Goal: Complete application form

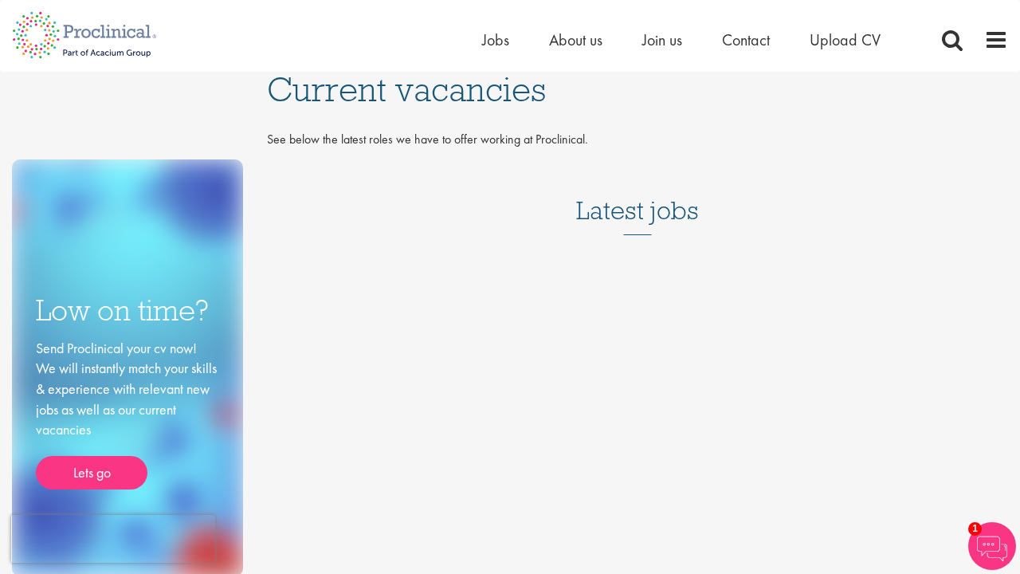
click at [627, 222] on h3 "Latest jobs" at bounding box center [637, 196] width 123 height 78
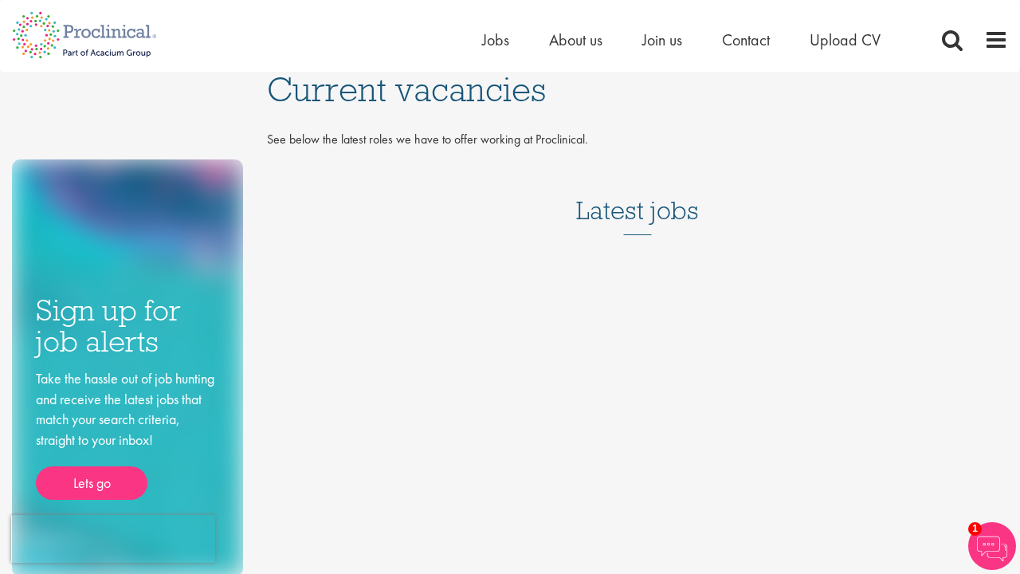
click at [651, 216] on h3 "Latest jobs" at bounding box center [637, 196] width 123 height 78
click at [489, 44] on span "Jobs" at bounding box center [495, 39] width 27 height 21
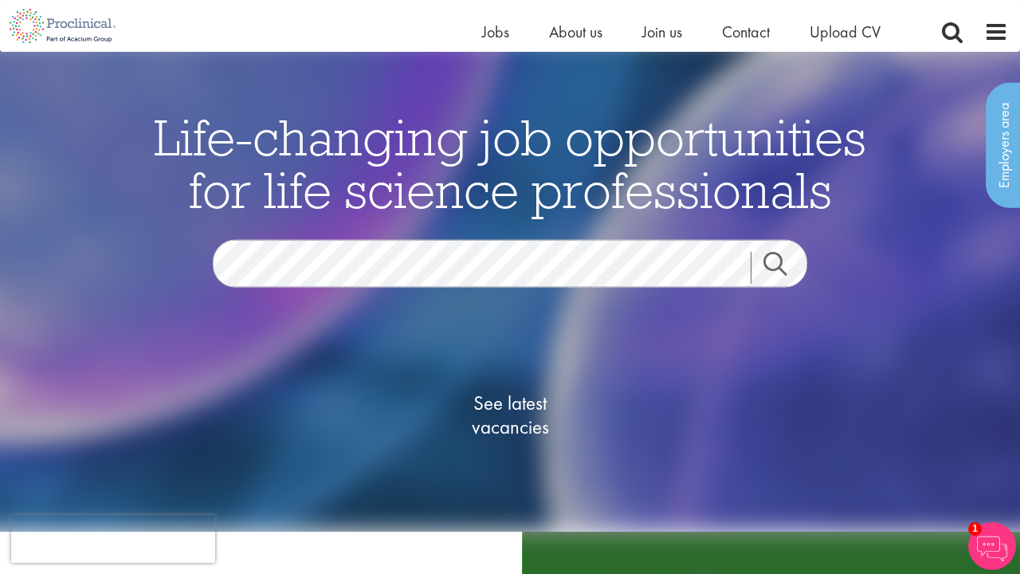
scroll to position [68, 0]
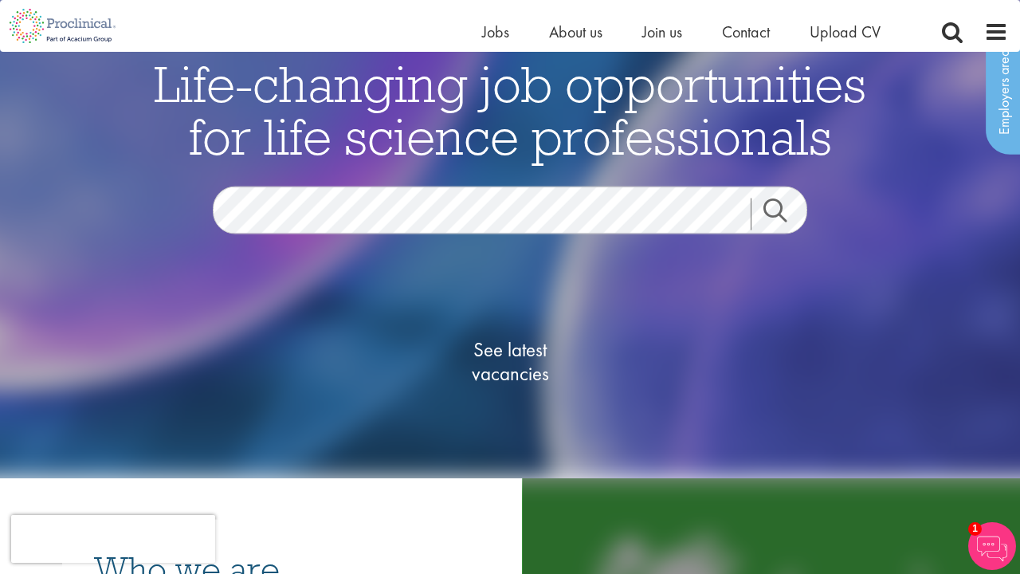
click at [536, 379] on span "See latest vacancies" at bounding box center [509, 362] width 159 height 48
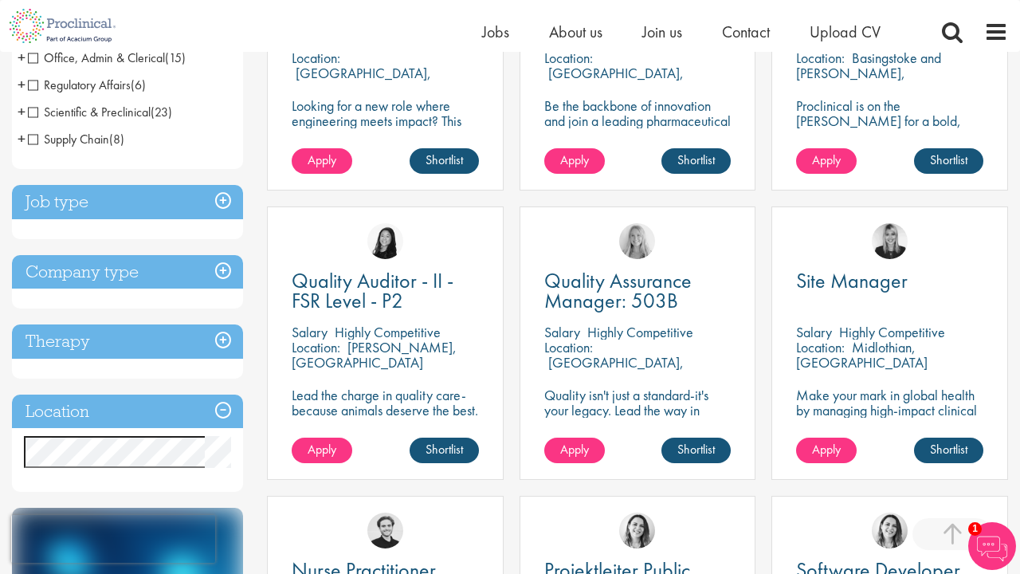
scroll to position [473, 0]
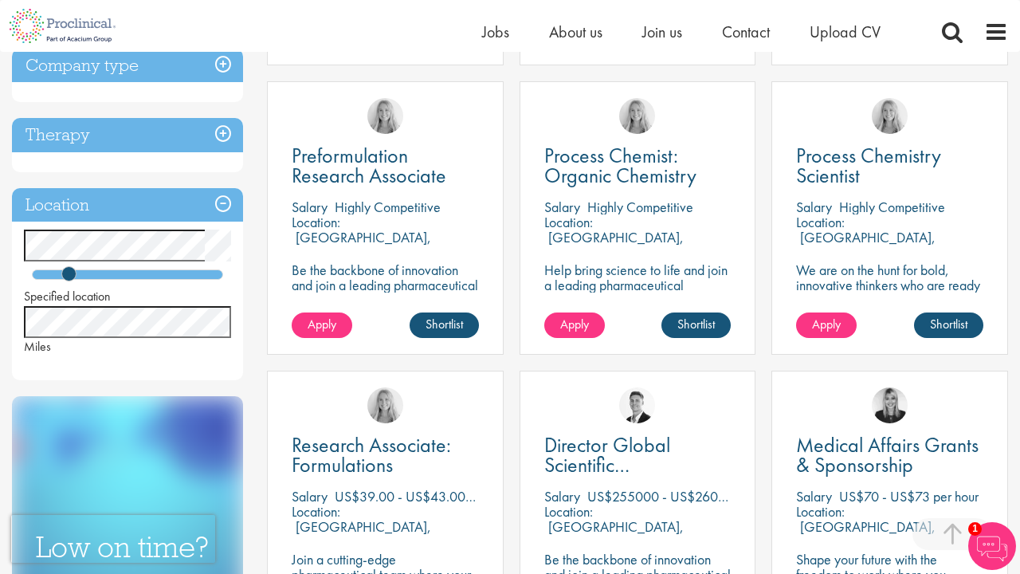
scroll to position [562, 0]
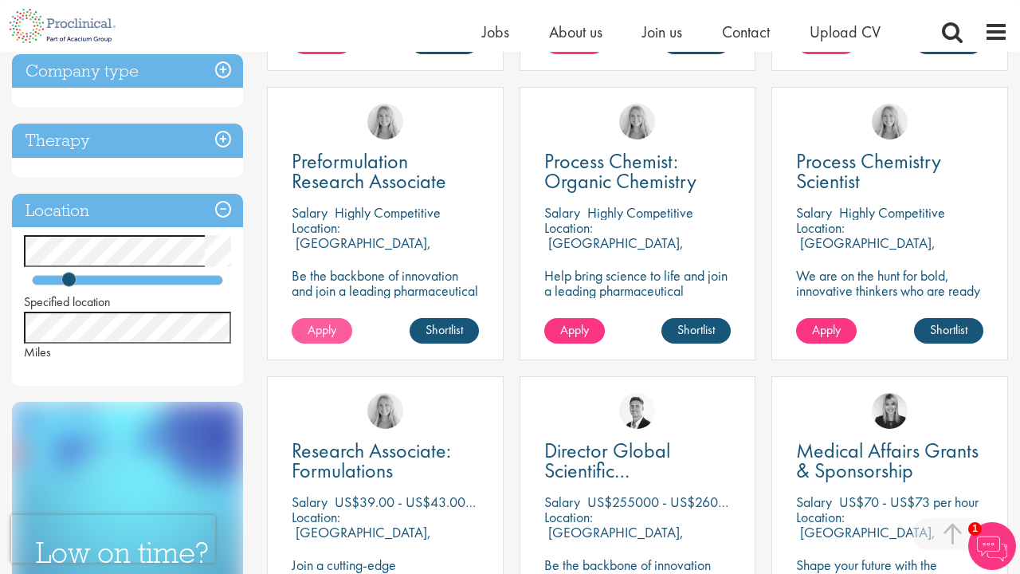
click at [326, 331] on span "Apply" at bounding box center [322, 329] width 29 height 17
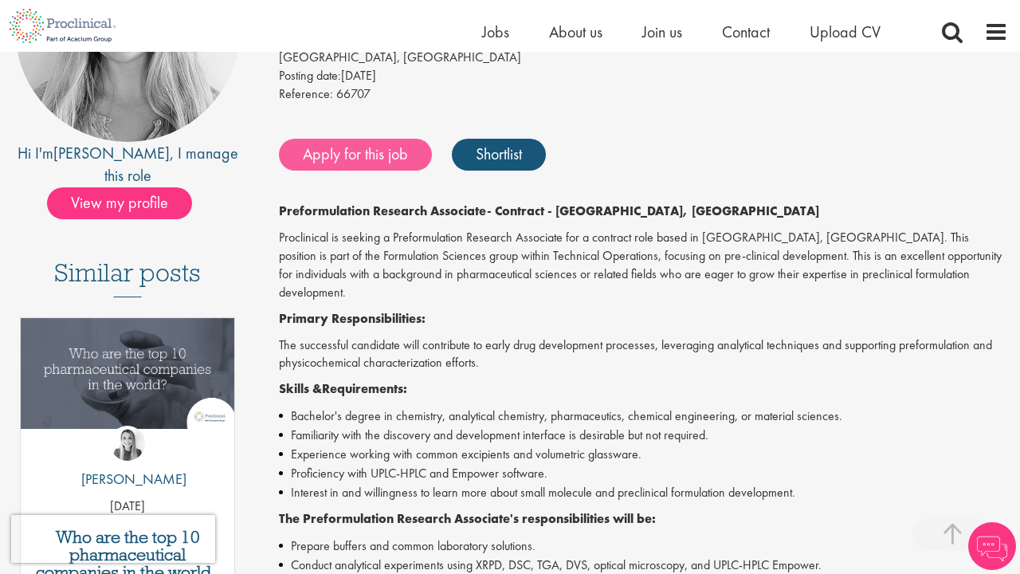
click at [352, 152] on link "Apply for this job" at bounding box center [355, 155] width 153 height 32
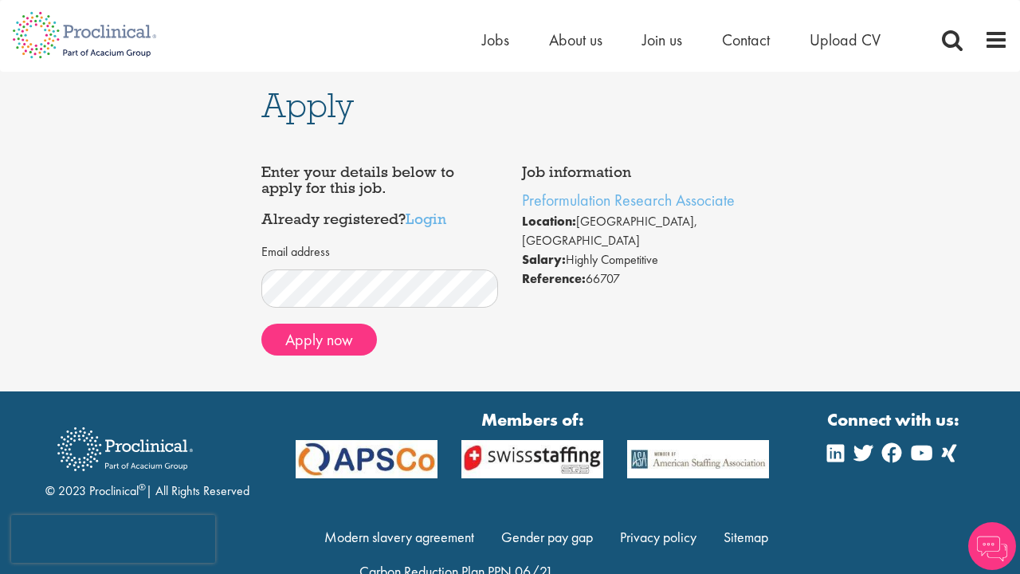
click at [171, 264] on div "Apply Job information Preformulation Research Associate Location: Cambridge, US…" at bounding box center [510, 232] width 1044 height 320
click at [426, 214] on link "Login" at bounding box center [426, 218] width 41 height 19
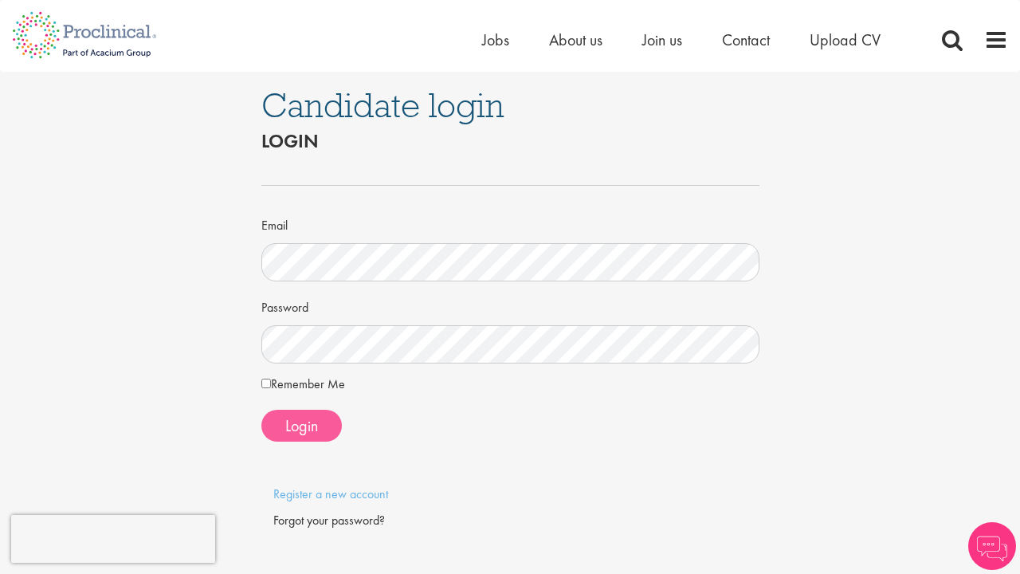
click at [302, 431] on span "Login" at bounding box center [301, 425] width 33 height 21
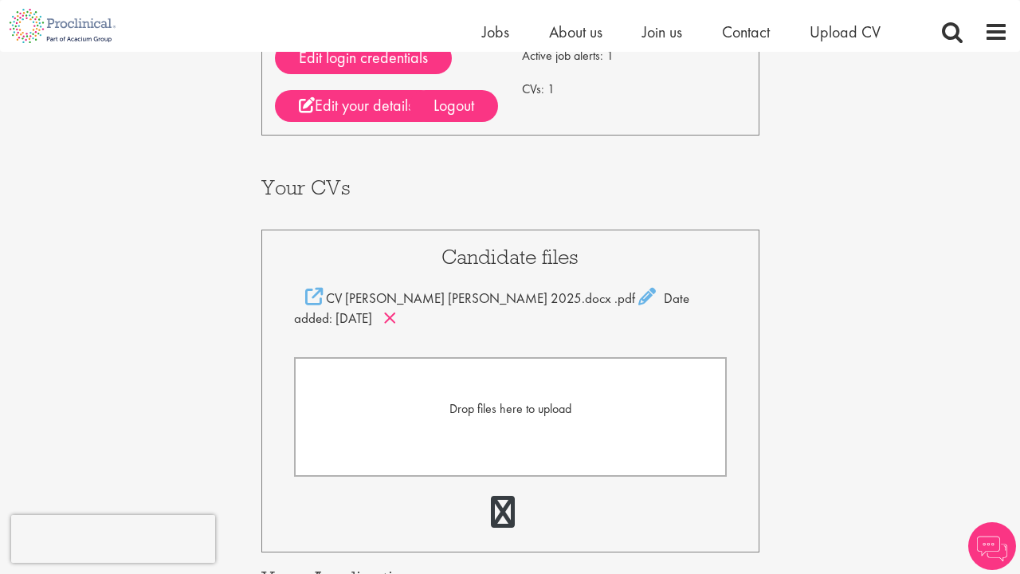
click at [397, 312] on icon at bounding box center [390, 318] width 14 height 18
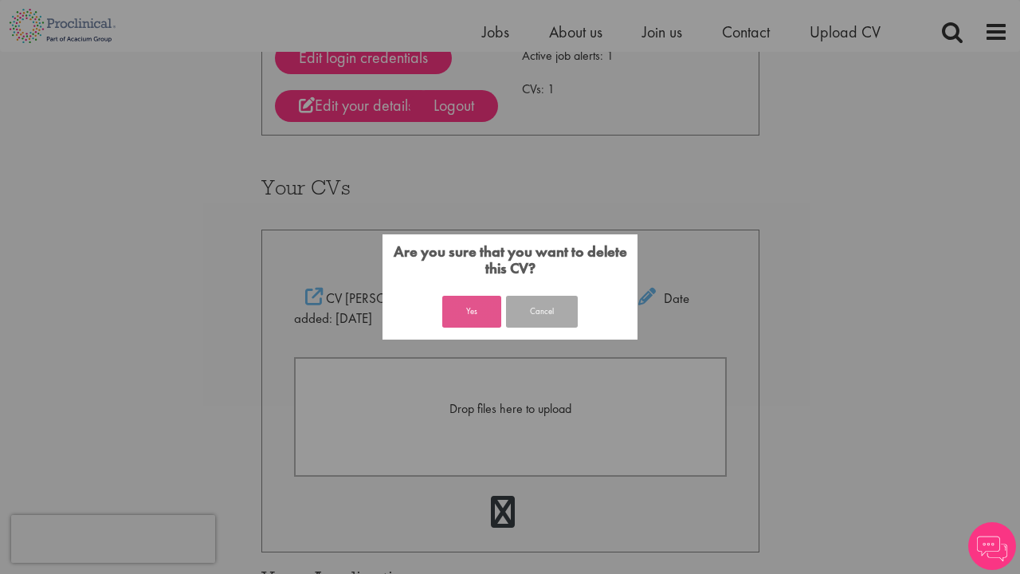
click at [487, 305] on button "Yes" at bounding box center [471, 312] width 59 height 32
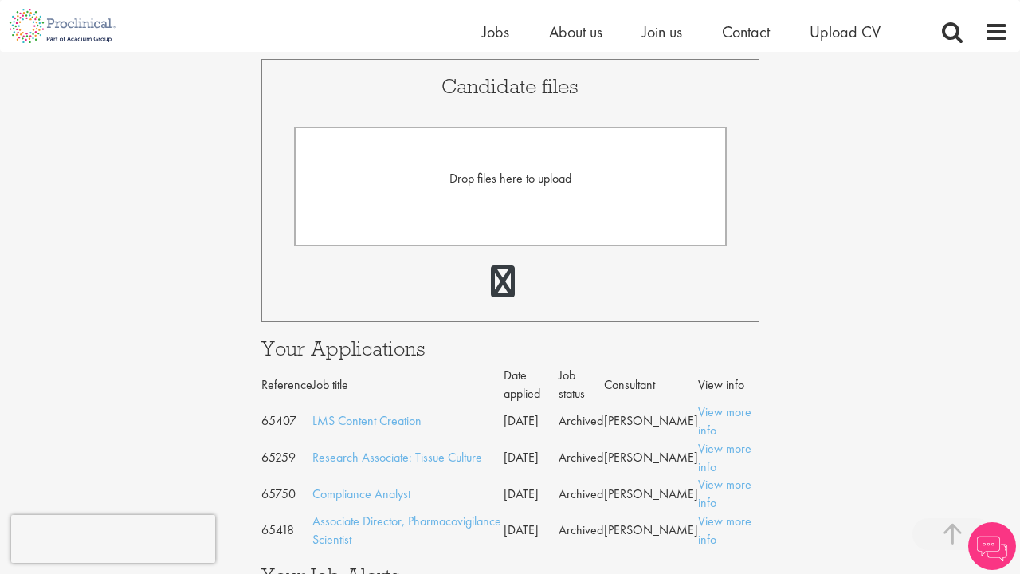
click at [502, 171] on span "Drop files here to upload" at bounding box center [511, 178] width 122 height 17
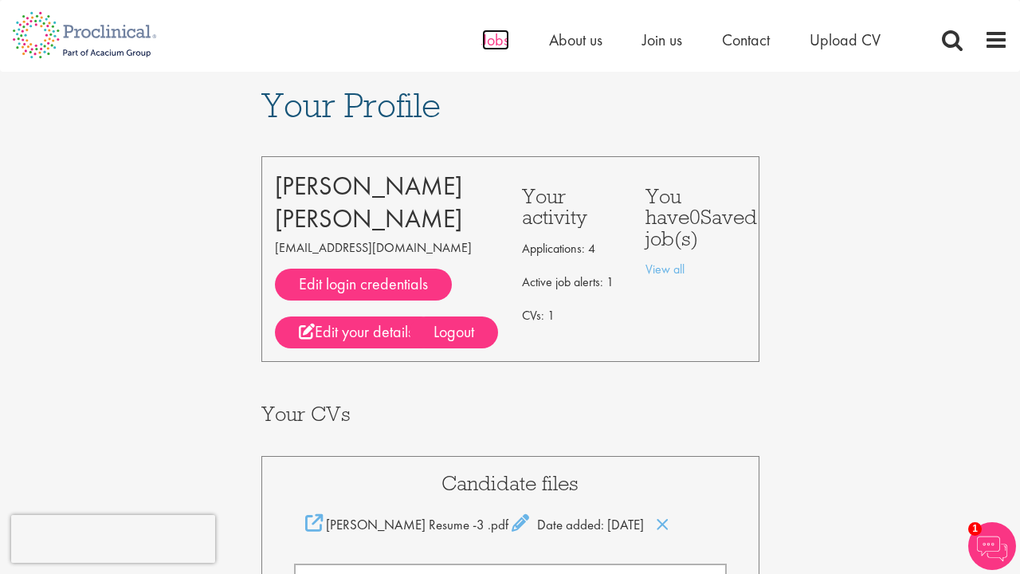
click at [490, 48] on span "Jobs" at bounding box center [495, 39] width 27 height 21
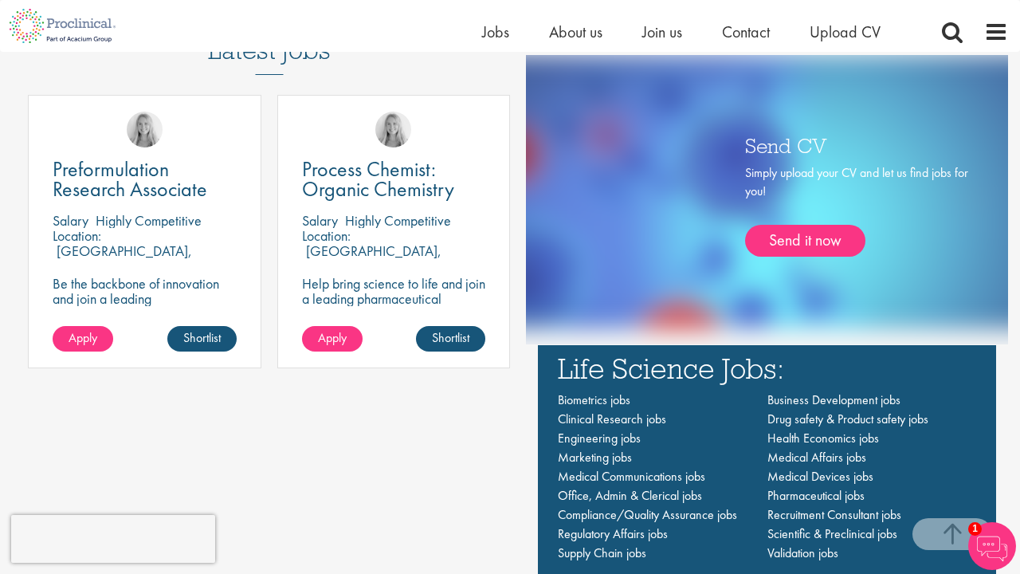
scroll to position [959, 0]
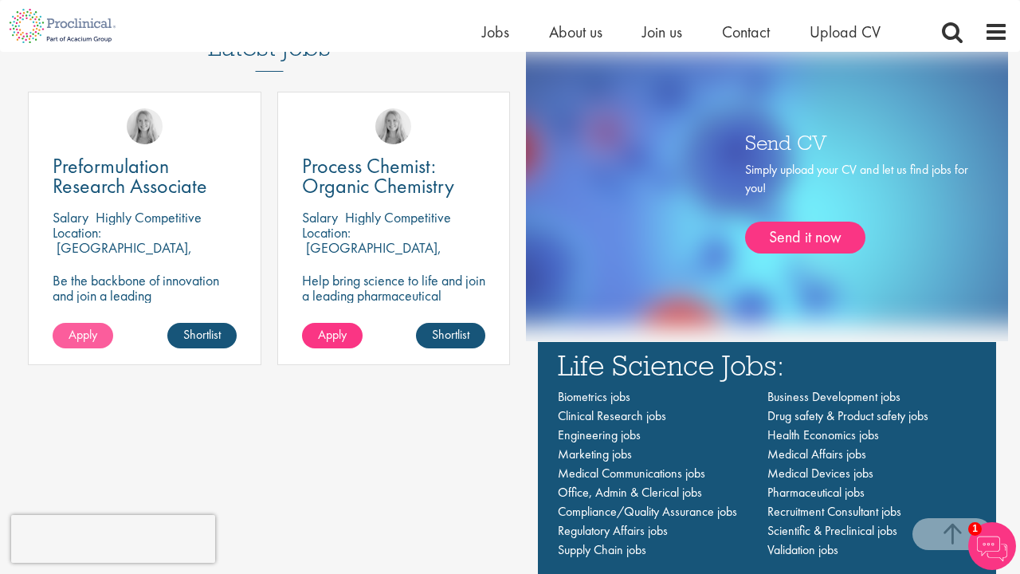
click at [79, 340] on span "Apply" at bounding box center [83, 334] width 29 height 17
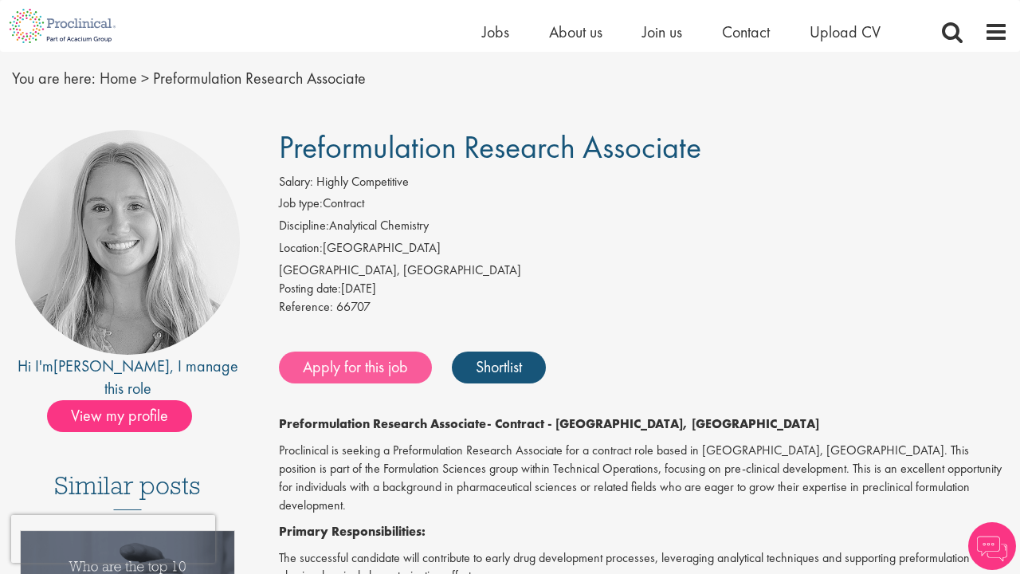
click at [348, 367] on link "Apply for this job" at bounding box center [355, 368] width 153 height 32
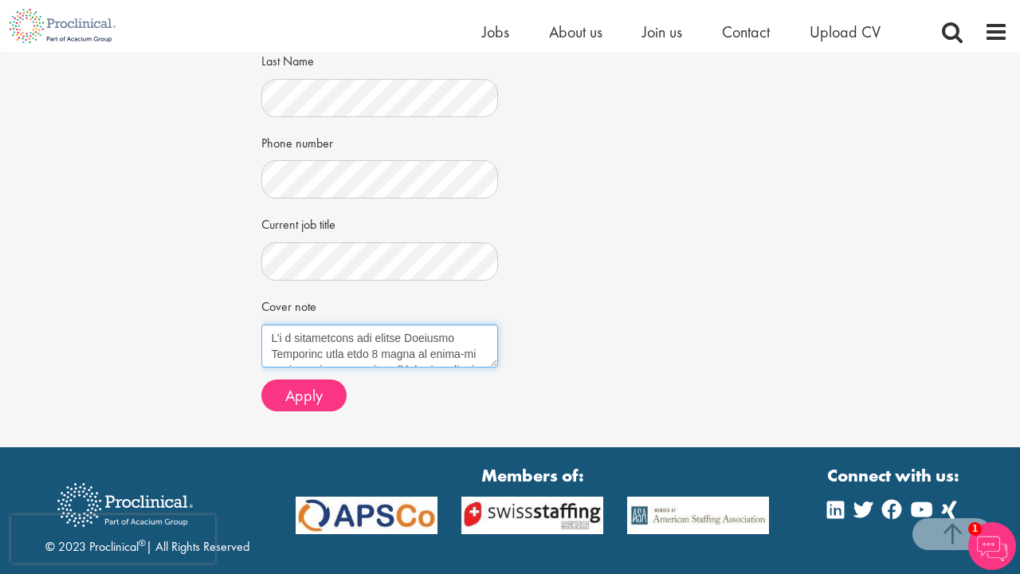
click at [414, 332] on textarea "Cover note" at bounding box center [380, 345] width 238 height 43
type textarea "I’m a resourceful and driven Senior Research Associate with over 4 years of han…"
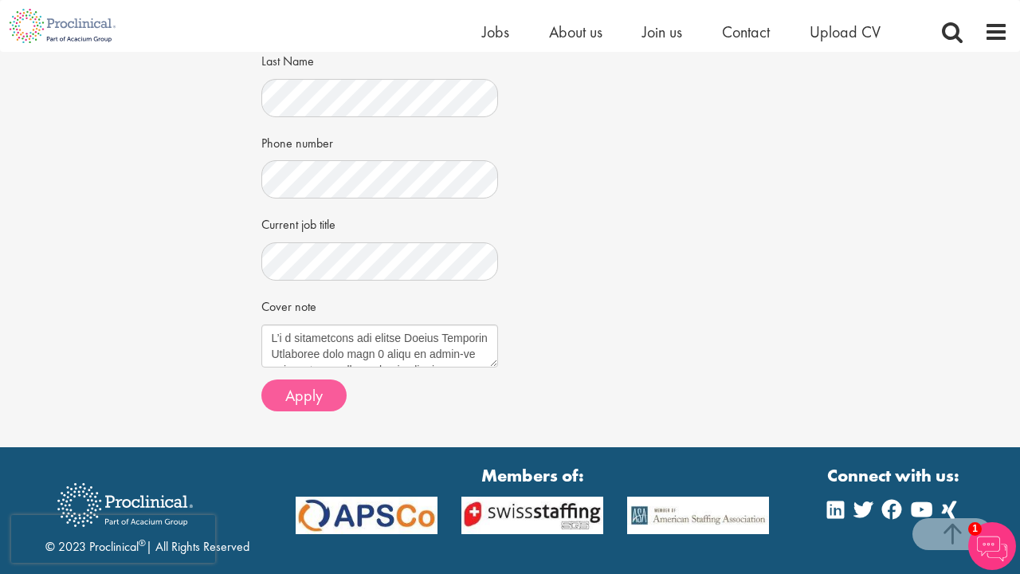
click at [319, 385] on span "Apply" at bounding box center [303, 395] width 37 height 21
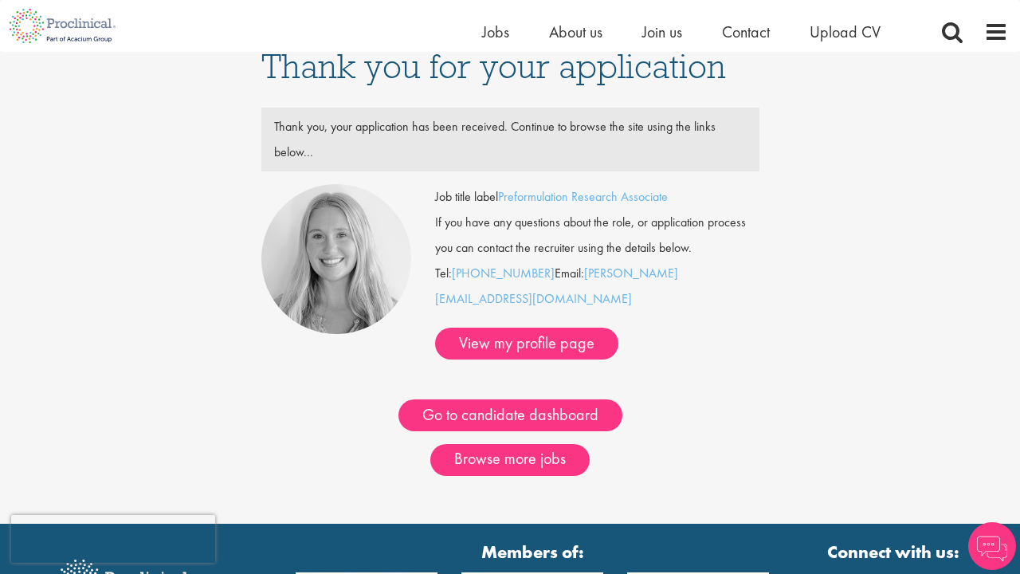
scroll to position [3, 0]
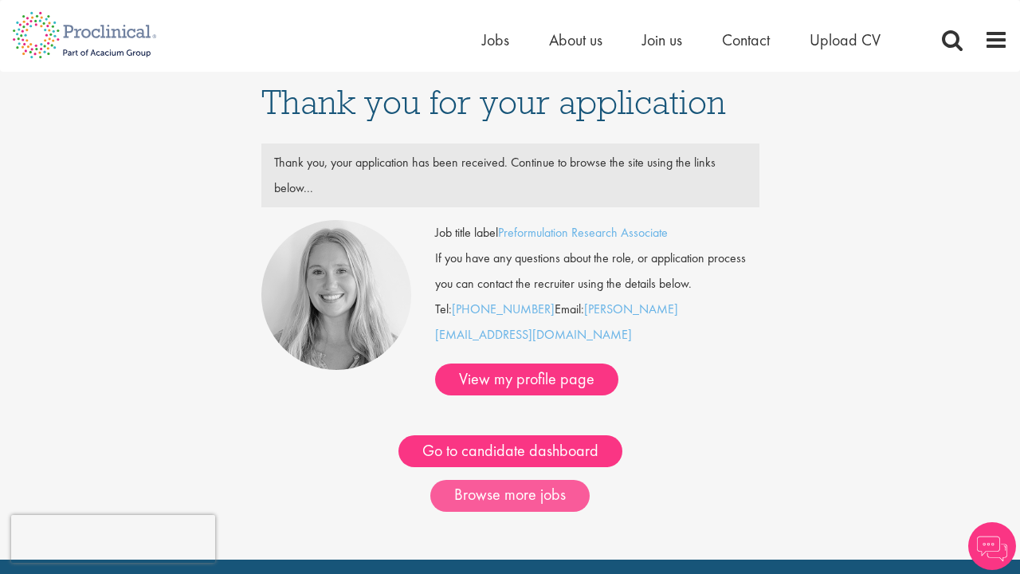
click at [505, 480] on link "Browse more jobs" at bounding box center [509, 496] width 159 height 32
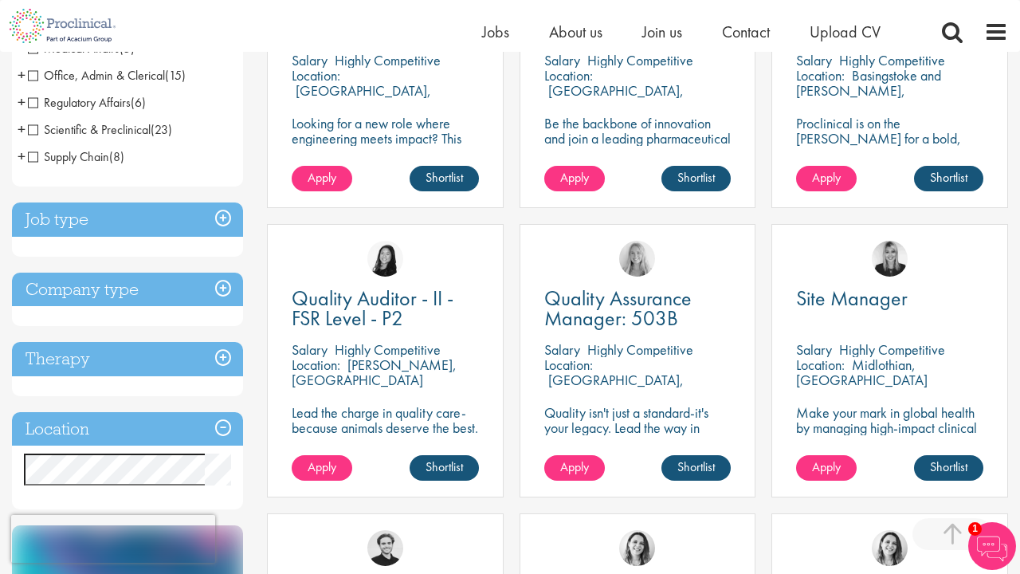
scroll to position [435, 0]
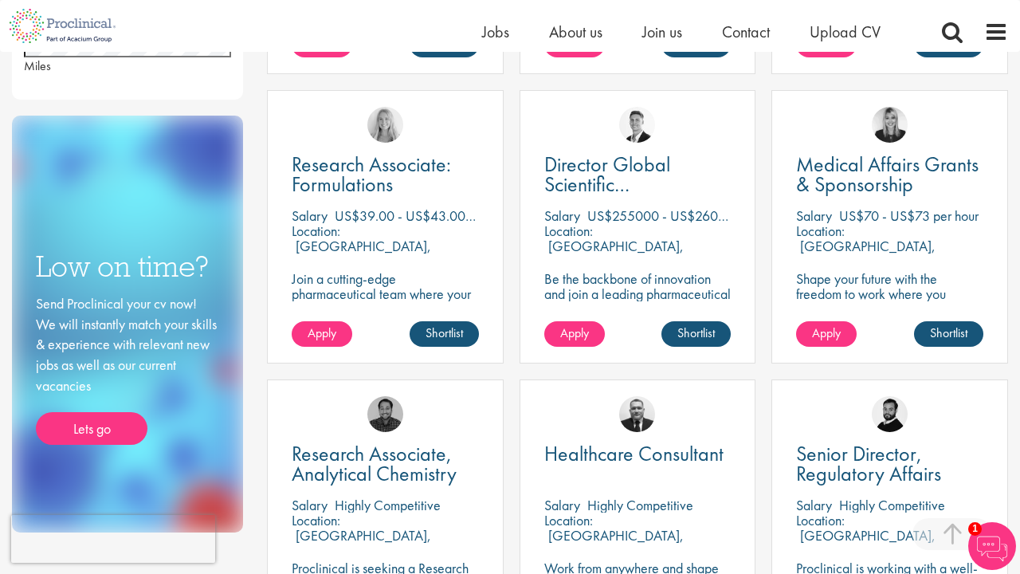
scroll to position [867, 0]
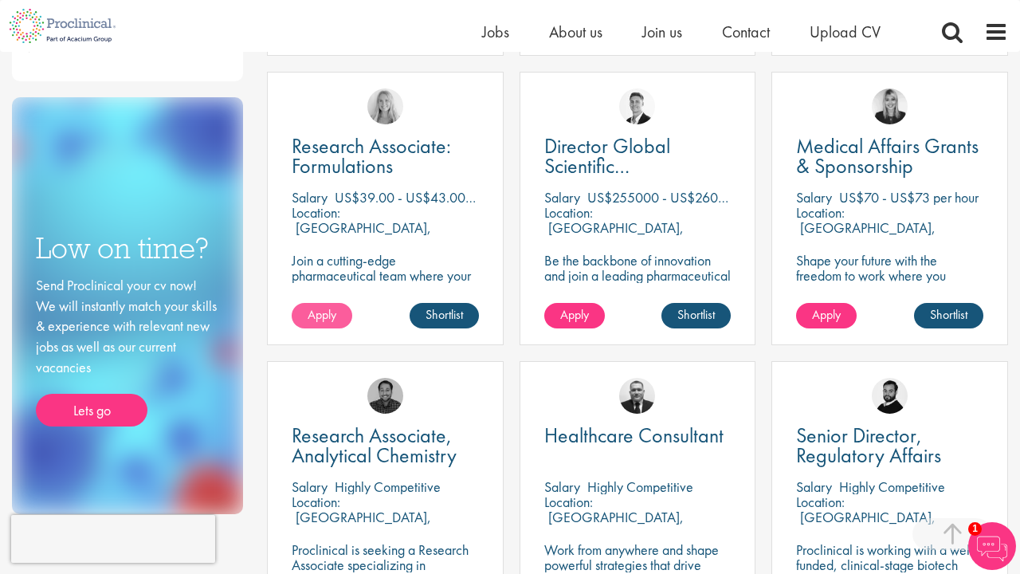
click at [326, 316] on span "Apply" at bounding box center [322, 314] width 29 height 17
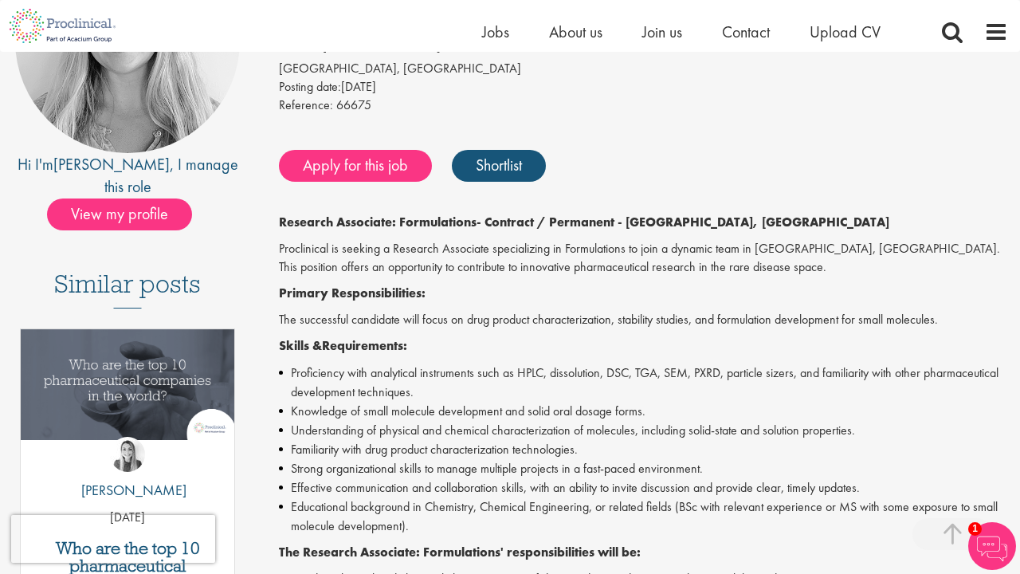
scroll to position [250, 0]
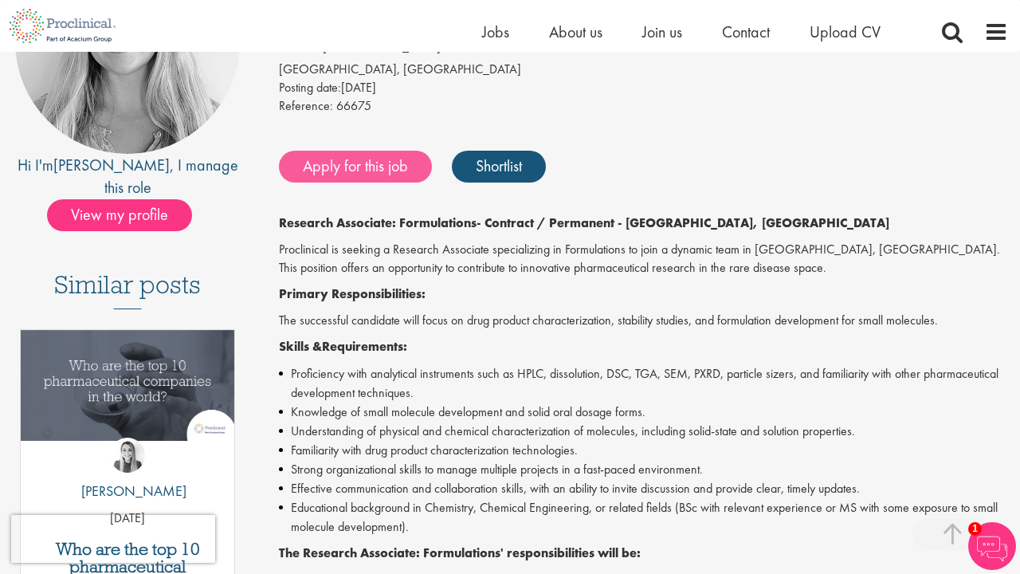
click at [383, 156] on link "Apply for this job" at bounding box center [355, 167] width 153 height 32
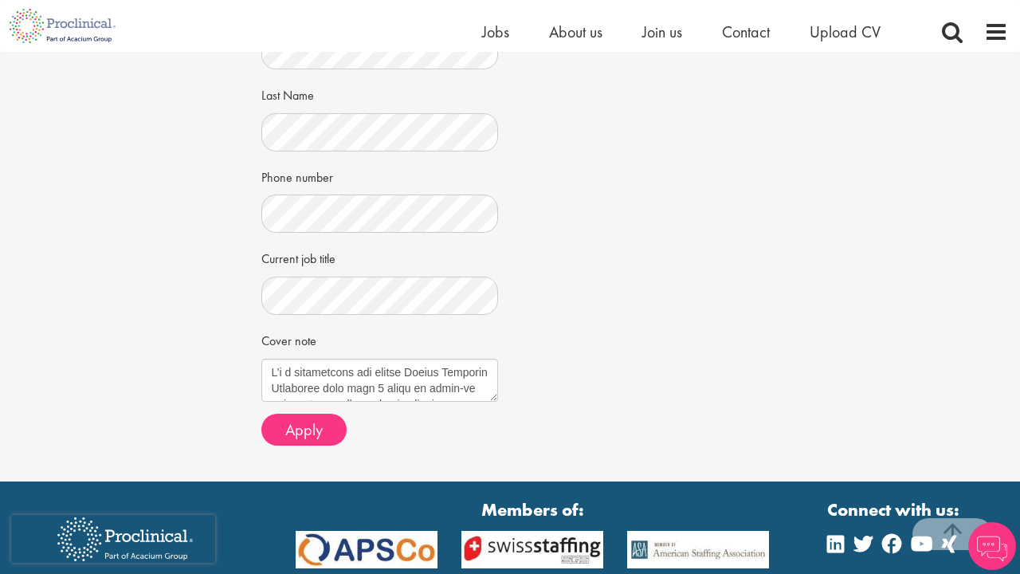
scroll to position [431, 0]
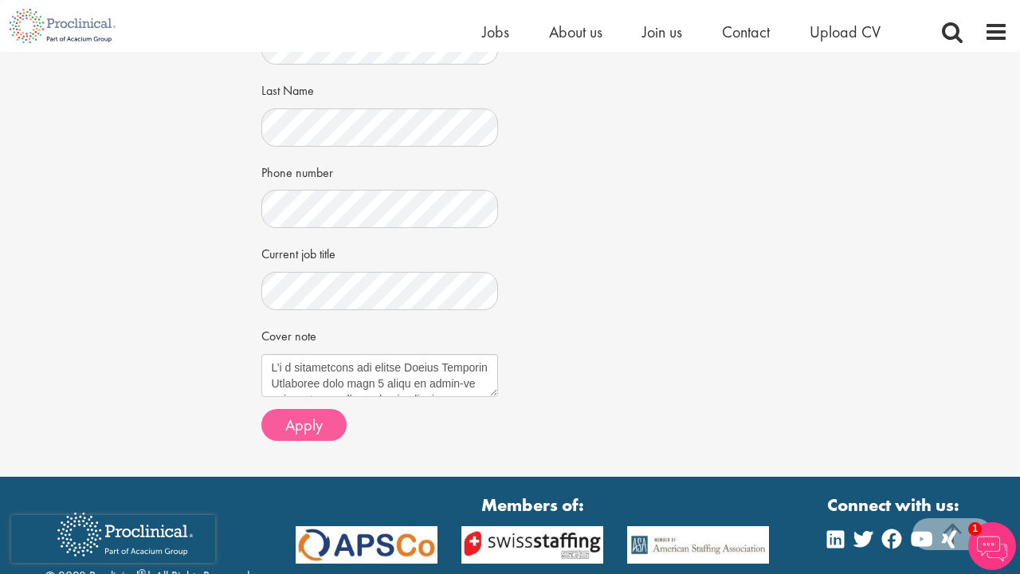
click at [306, 421] on span "Apply" at bounding box center [303, 425] width 37 height 21
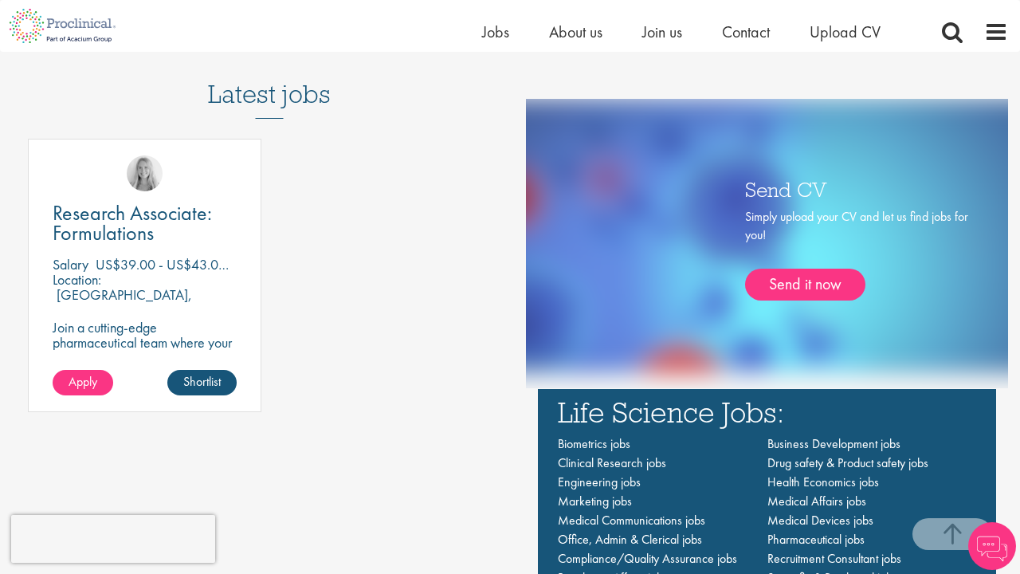
scroll to position [913, 0]
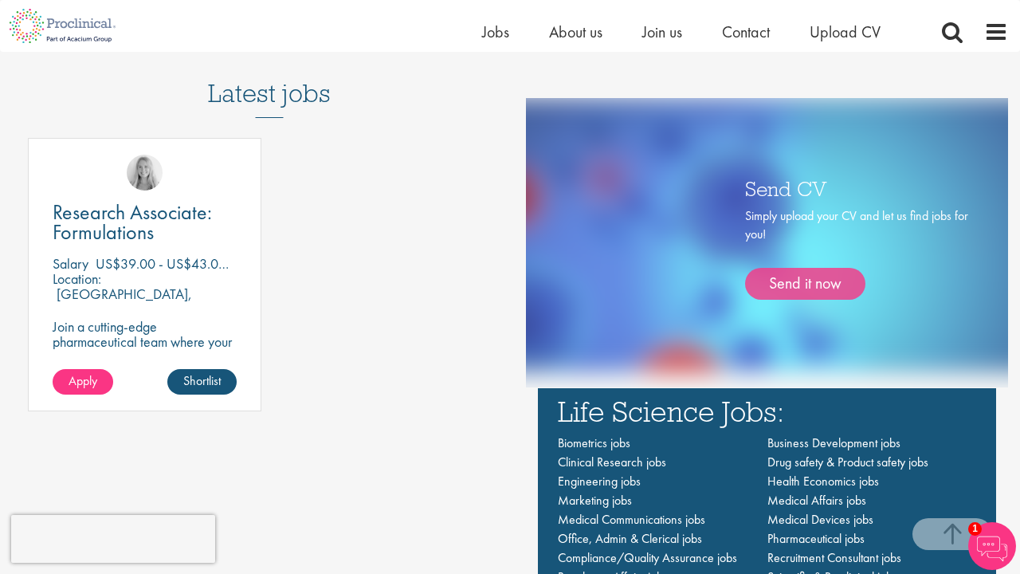
click at [777, 283] on link "Send it now" at bounding box center [805, 284] width 120 height 32
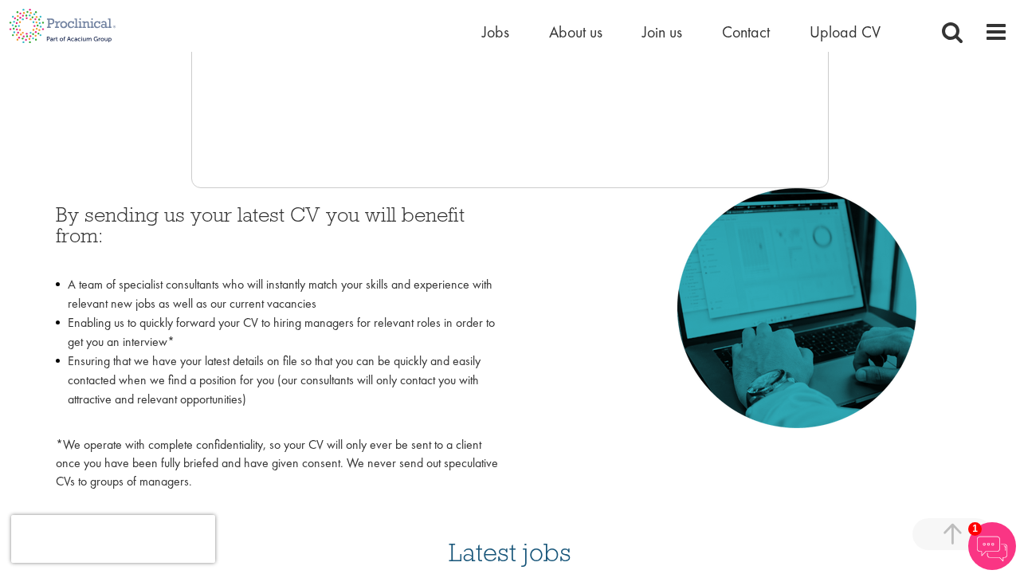
scroll to position [619, 0]
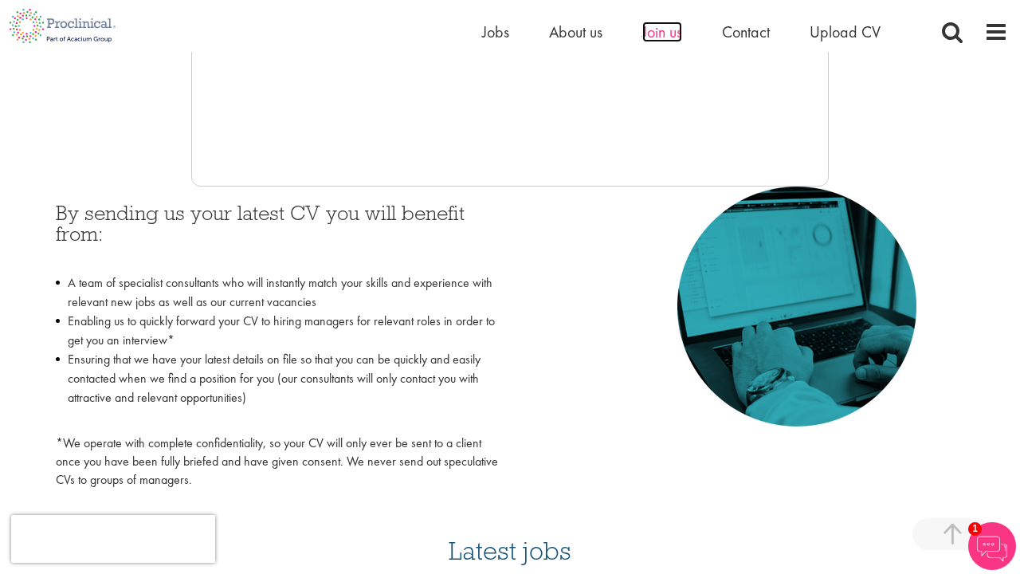
click at [668, 29] on span "Join us" at bounding box center [663, 32] width 40 height 21
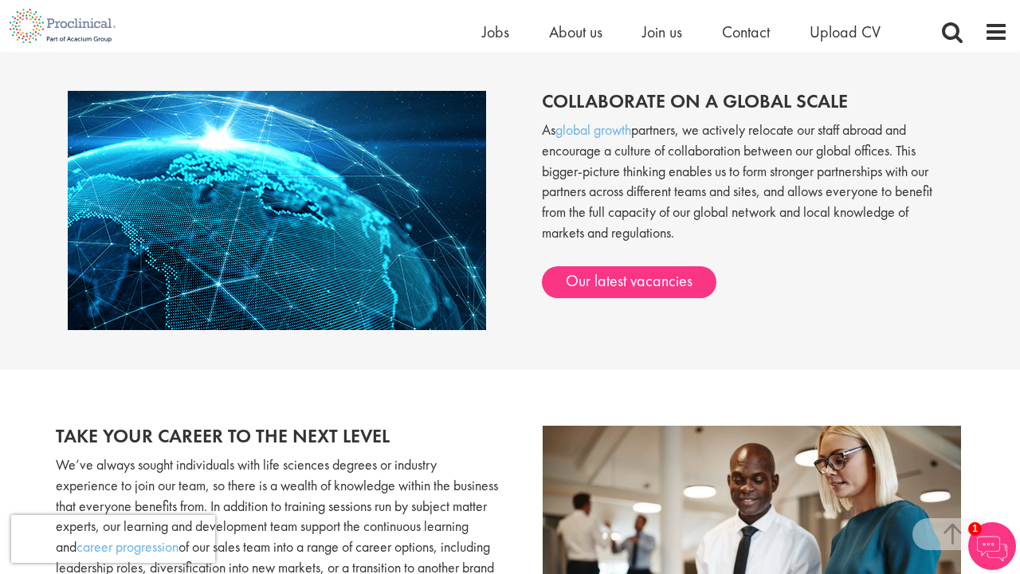
scroll to position [1267, 0]
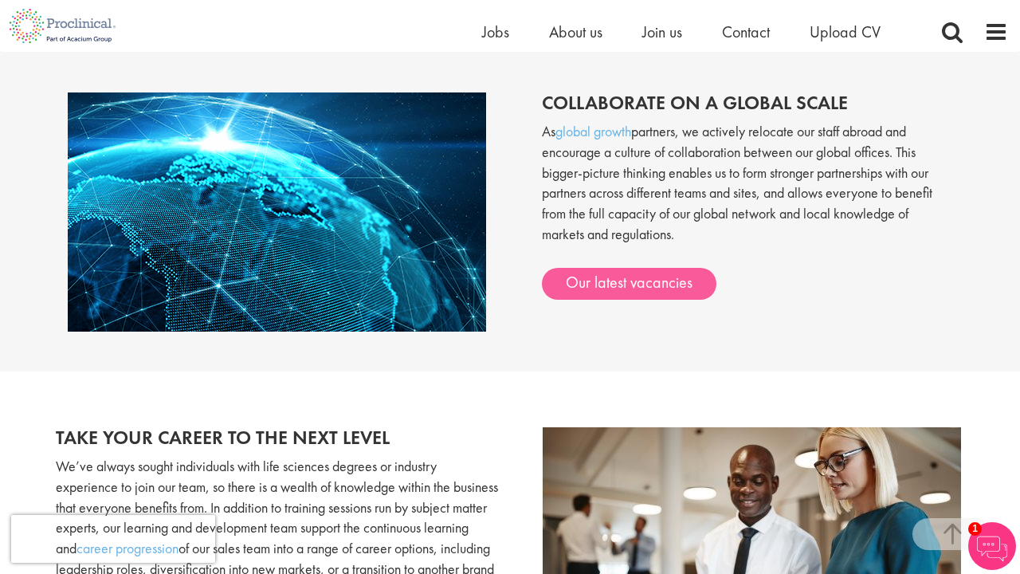
click at [585, 277] on link "Our latest vacancies" at bounding box center [629, 284] width 175 height 32
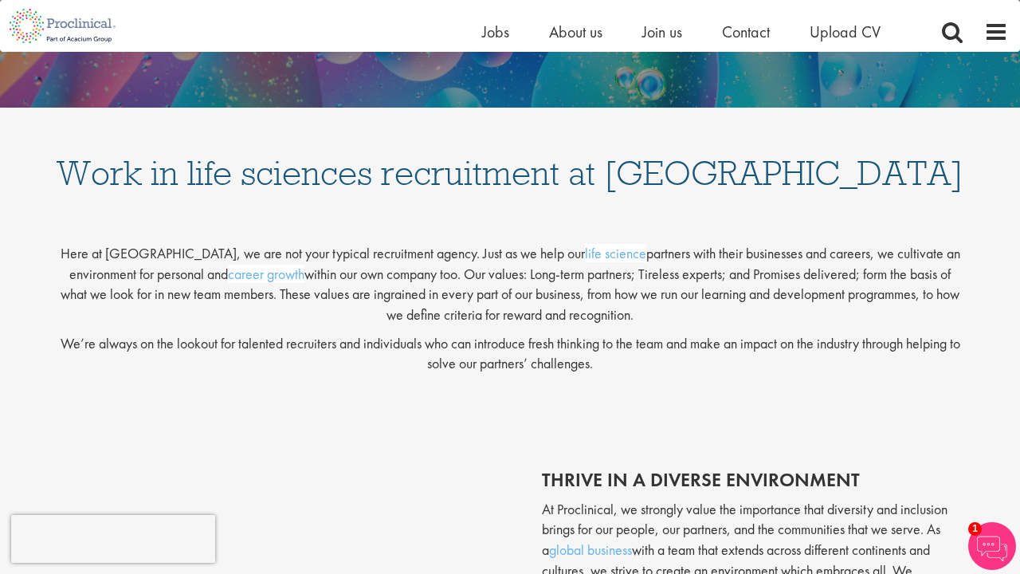
scroll to position [210, 0]
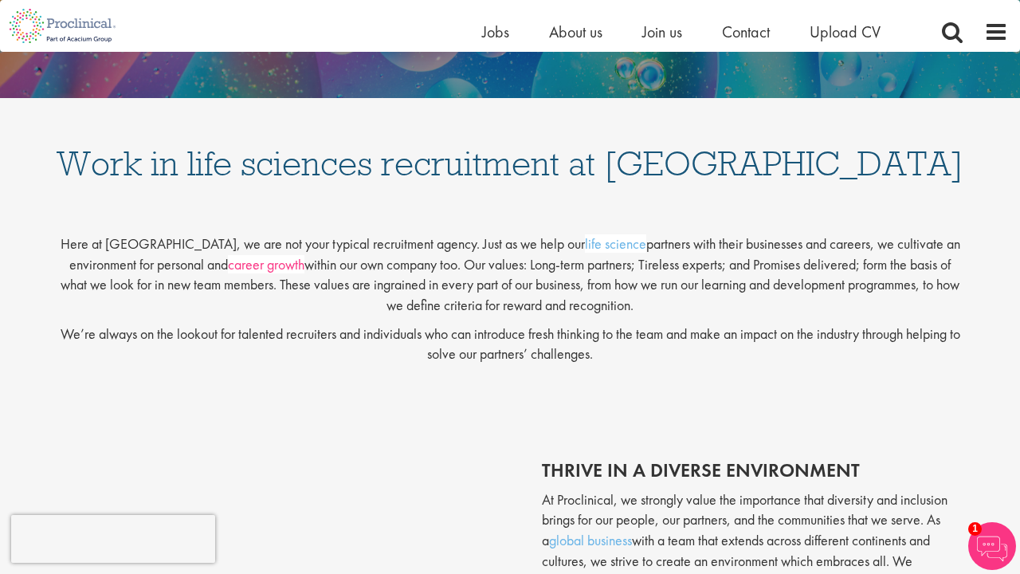
click at [256, 269] on link "career growth" at bounding box center [266, 264] width 77 height 18
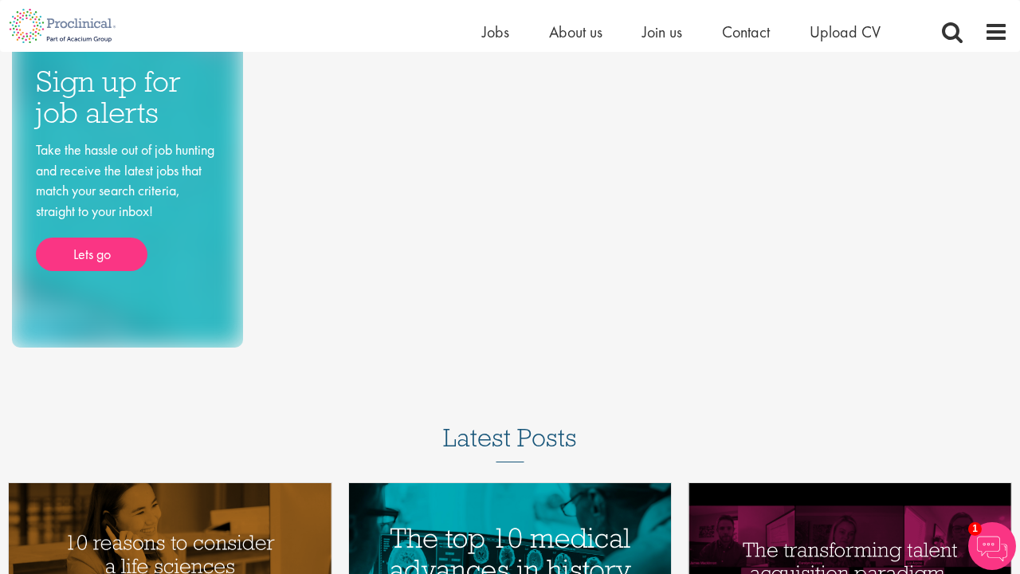
scroll to position [107, 0]
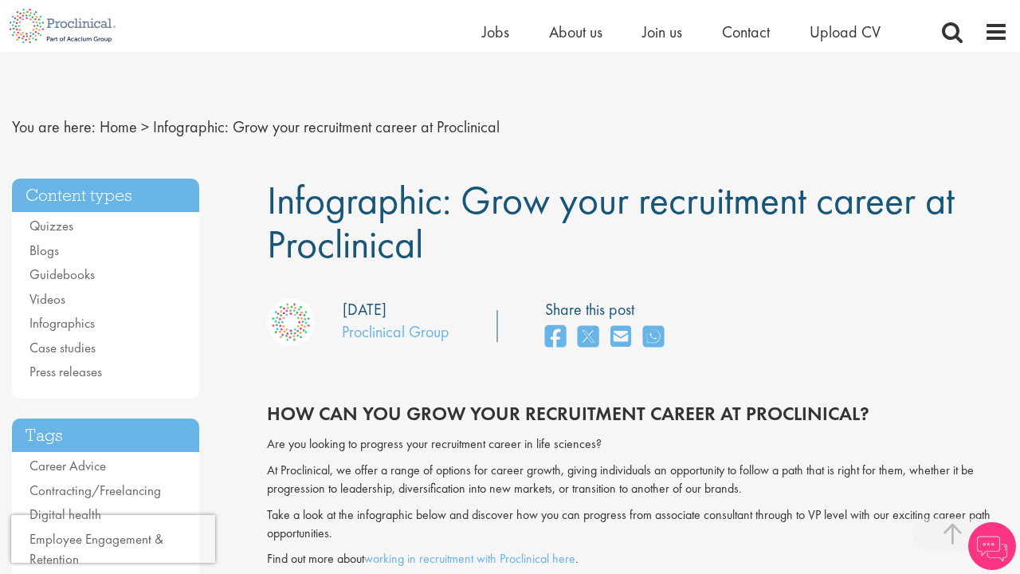
click at [424, 550] on link "working in recruitment with Proclinical here" at bounding box center [469, 558] width 211 height 17
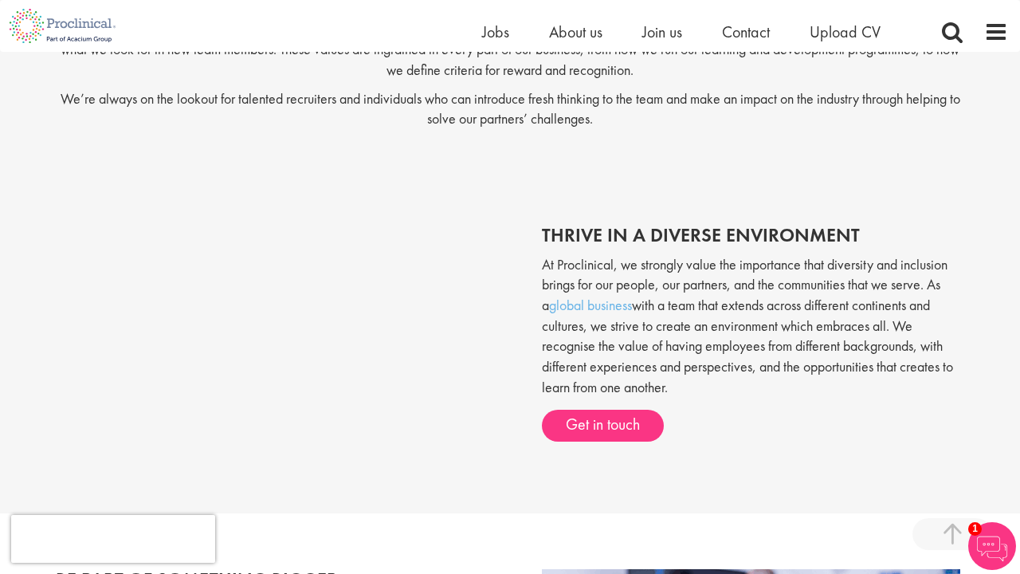
scroll to position [486, 0]
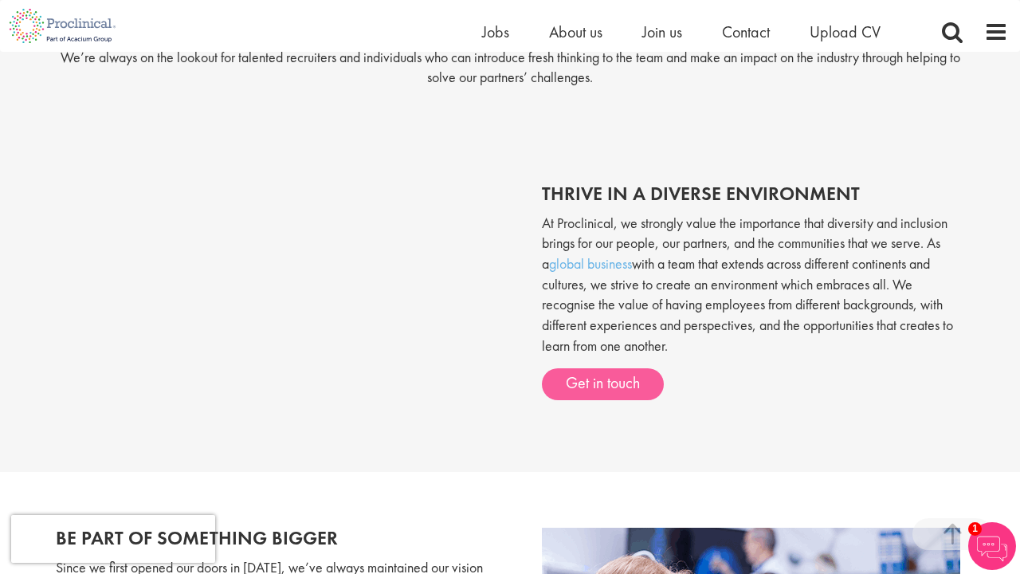
click at [589, 383] on link "Get in touch" at bounding box center [603, 384] width 122 height 32
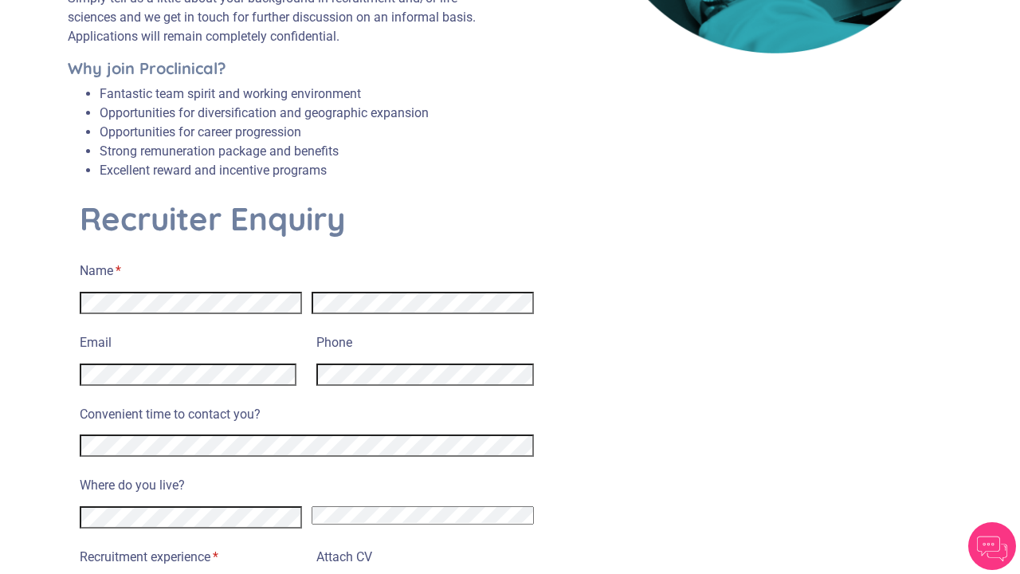
scroll to position [494, 0]
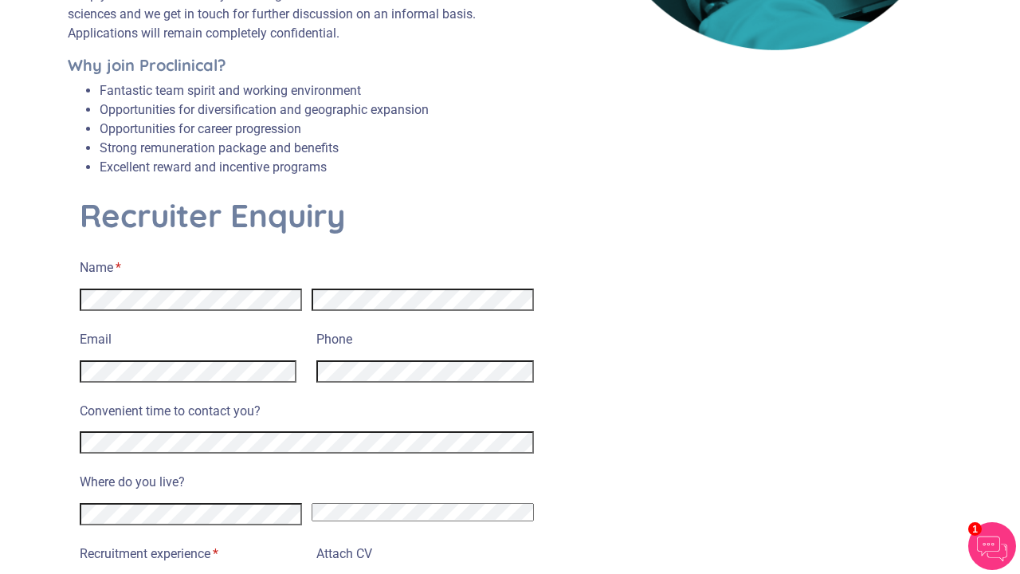
click at [406, 292] on div at bounding box center [307, 300] width 454 height 33
click at [423, 366] on div "Phone" at bounding box center [424, 356] width 217 height 61
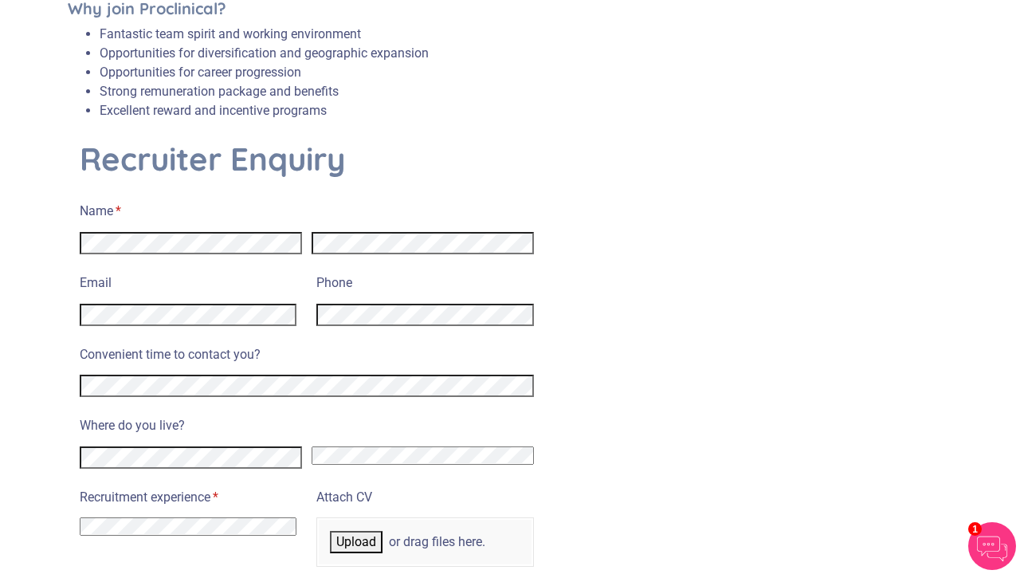
scroll to position [553, 0]
click at [316, 375] on div "Convenient time to contact you?" at bounding box center [307, 368] width 454 height 61
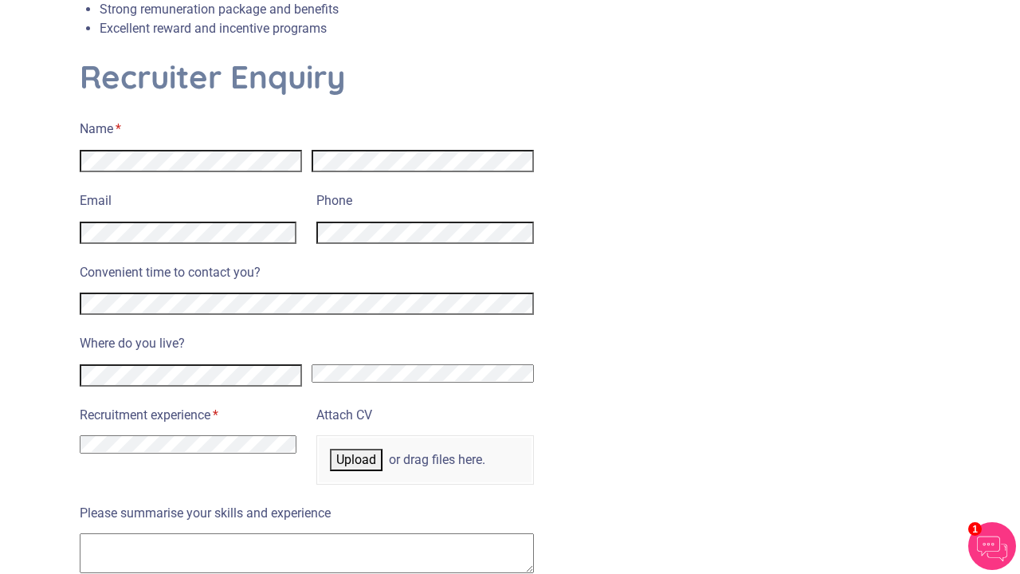
scroll to position [666, 0]
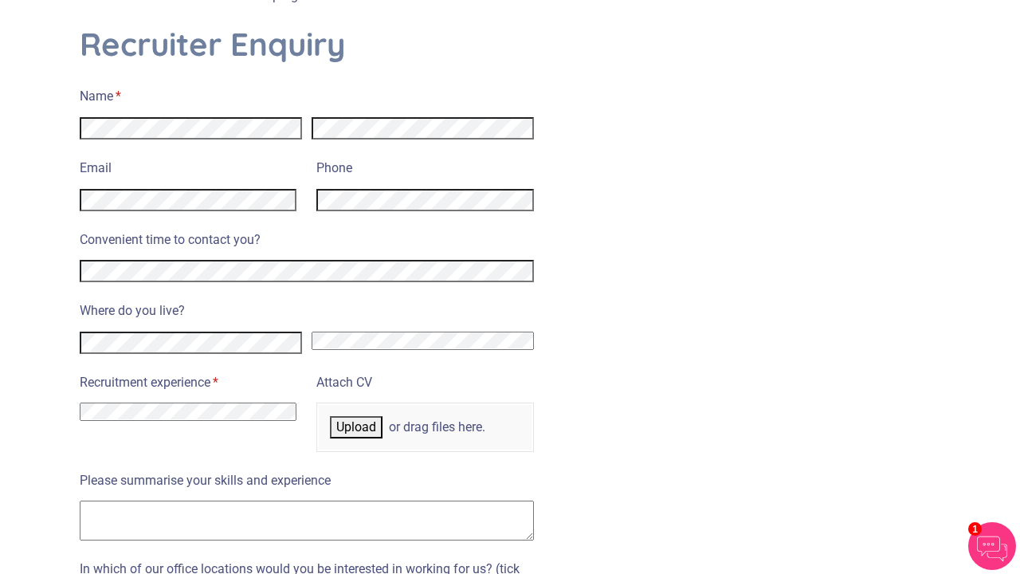
select select "United States"
drag, startPoint x: 467, startPoint y: 324, endPoint x: 57, endPoint y: 327, distance: 410.6
click at [57, 326] on div "Enquire now and take the first step towards joining our specialist life science…" at bounding box center [510, 332] width 909 height 1833
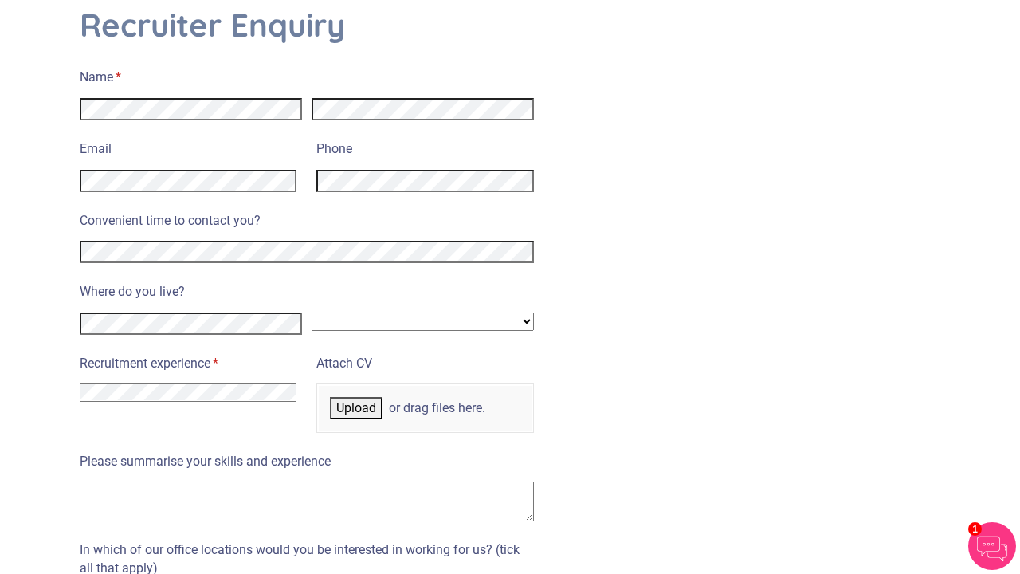
scroll to position [687, 0]
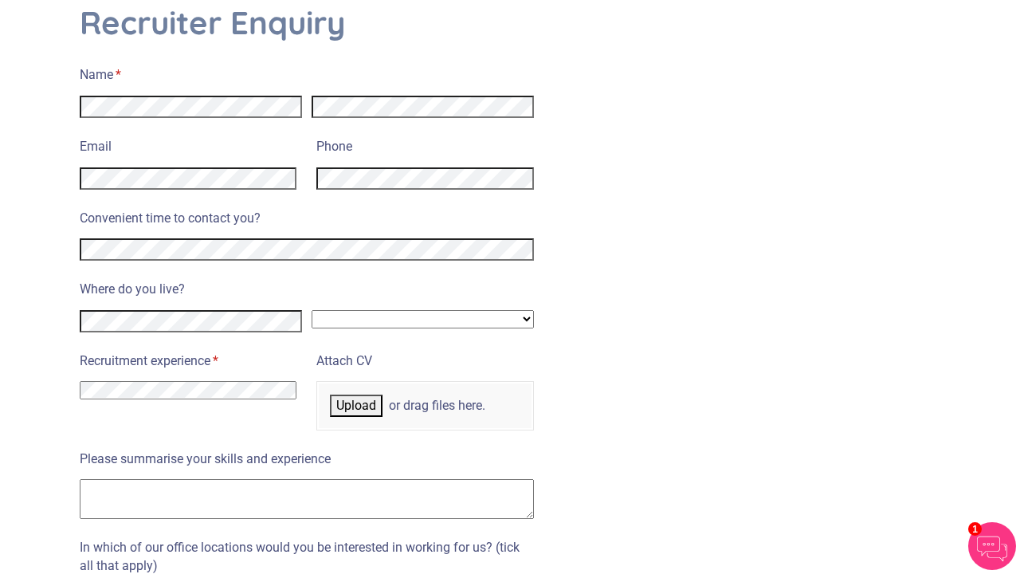
select select "I have no previous experience working in recruitment"
click at [373, 398] on span "Upload" at bounding box center [356, 405] width 40 height 15
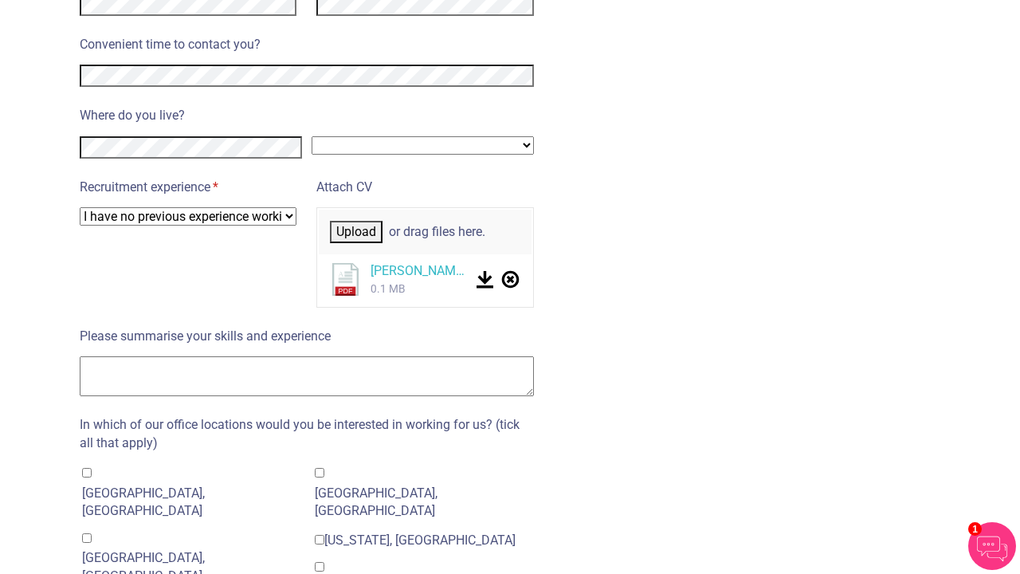
scroll to position [859, 0]
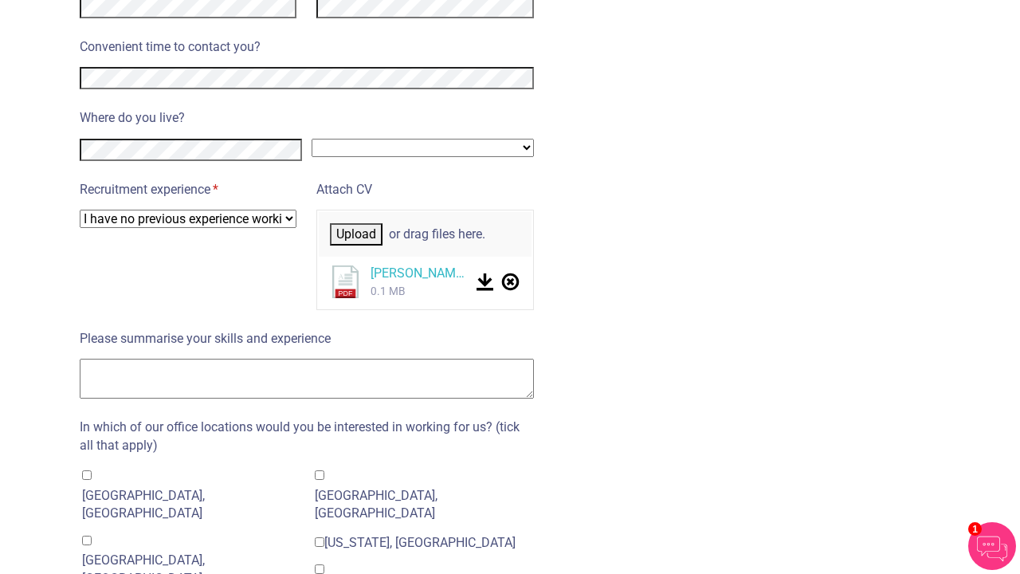
click at [195, 260] on div "Recruitment experience * (required) I have no previous experience working in re…" at bounding box center [307, 245] width 454 height 149
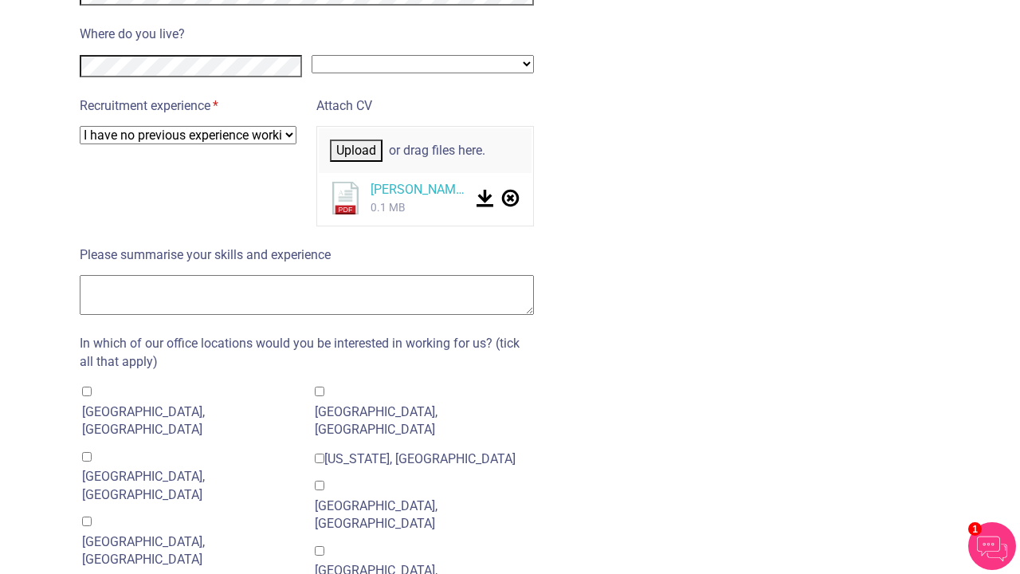
scroll to position [957, 0]
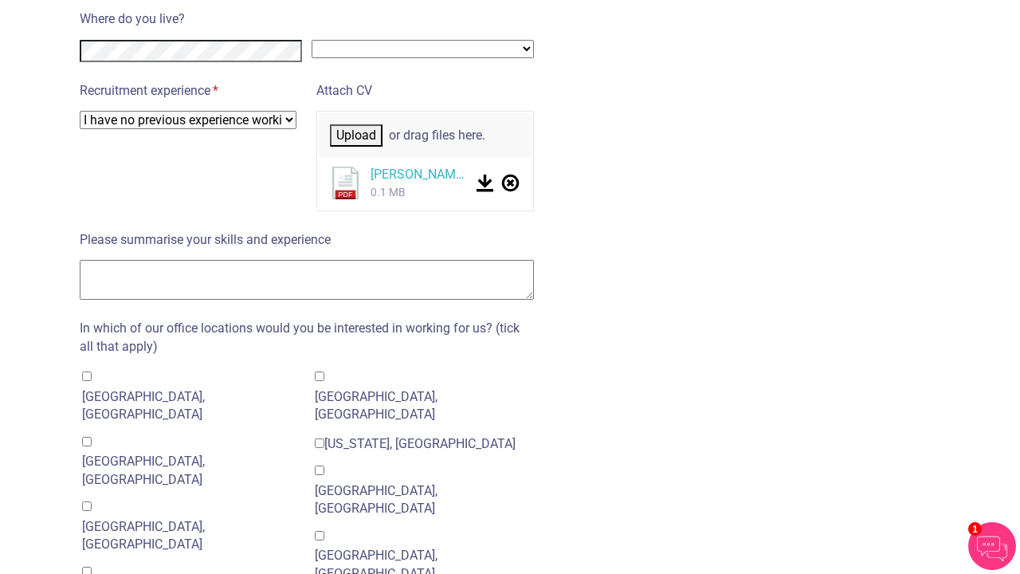
click at [323, 260] on textarea "Please summarise your skills and experience" at bounding box center [307, 280] width 454 height 40
paste textarea "Strong background in molecular and cellular biology (ddPCR, NGS, qPCR, CRISPR, …"
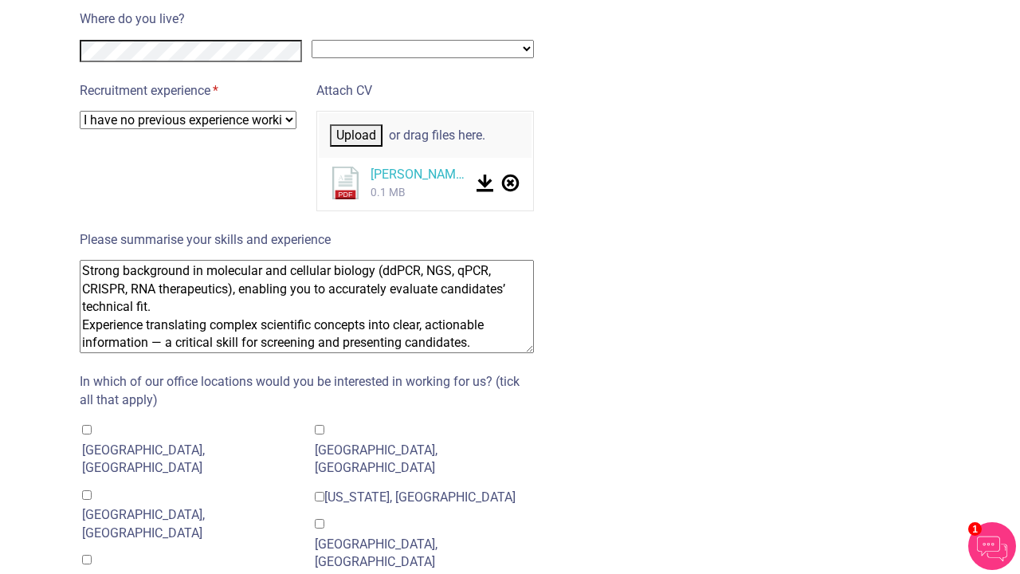
click at [84, 260] on textarea "Strong background in molecular and cellular biology (ddPCR, NGS, qPCR, CRISPR, …" at bounding box center [307, 306] width 454 height 93
click at [84, 300] on textarea "-Strong background in molecular and cellular biology (ddPCR, NGS, qPCR, CRISPR,…" at bounding box center [307, 306] width 454 height 93
click at [493, 319] on textarea "-Strong background in molecular and cellular biology (ddPCR, NGS, qPCR, CRISPR,…" at bounding box center [307, 306] width 454 height 93
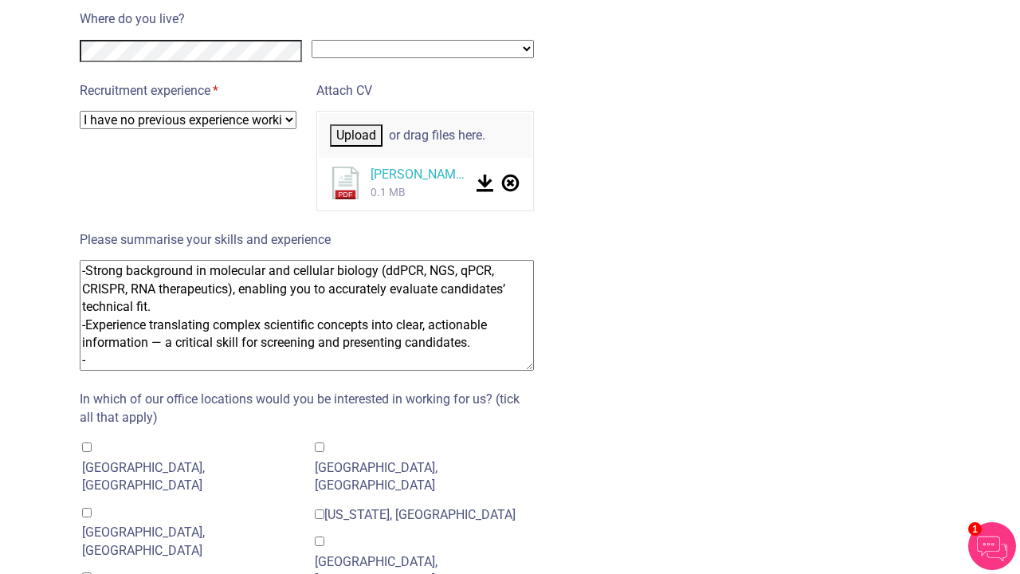
paste textarea "Presented data and findings to cross-functional teams and leadership, honing sk…"
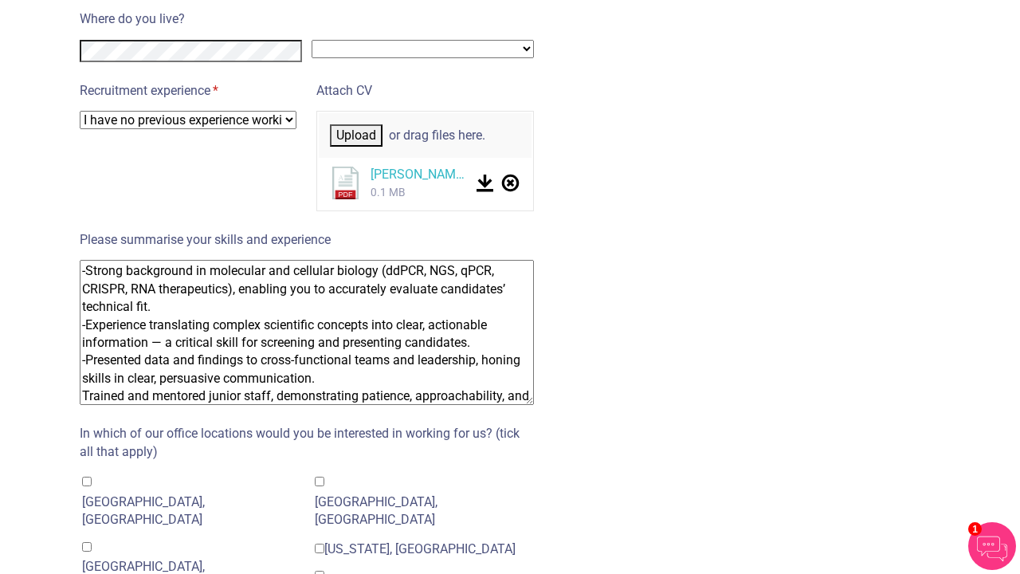
scroll to position [53, 0]
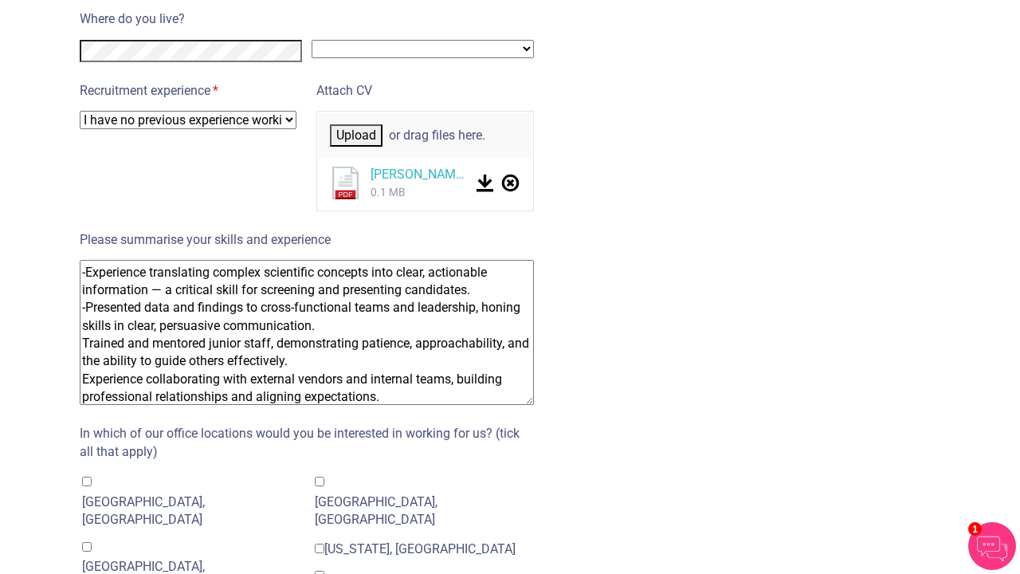
click at [85, 318] on textarea "-Strong background in molecular and cellular biology (ddPCR, NGS, qPCR, CRISPR,…" at bounding box center [307, 332] width 454 height 145
click at [85, 353] on textarea "-Strong background in molecular and cellular biology (ddPCR, NGS, qPCR, CRISPR,…" at bounding box center [307, 332] width 454 height 145
click at [424, 368] on textarea "-Strong background in molecular and cellular biology (ddPCR, NGS, qPCR, CRISPR,…" at bounding box center [307, 332] width 454 height 145
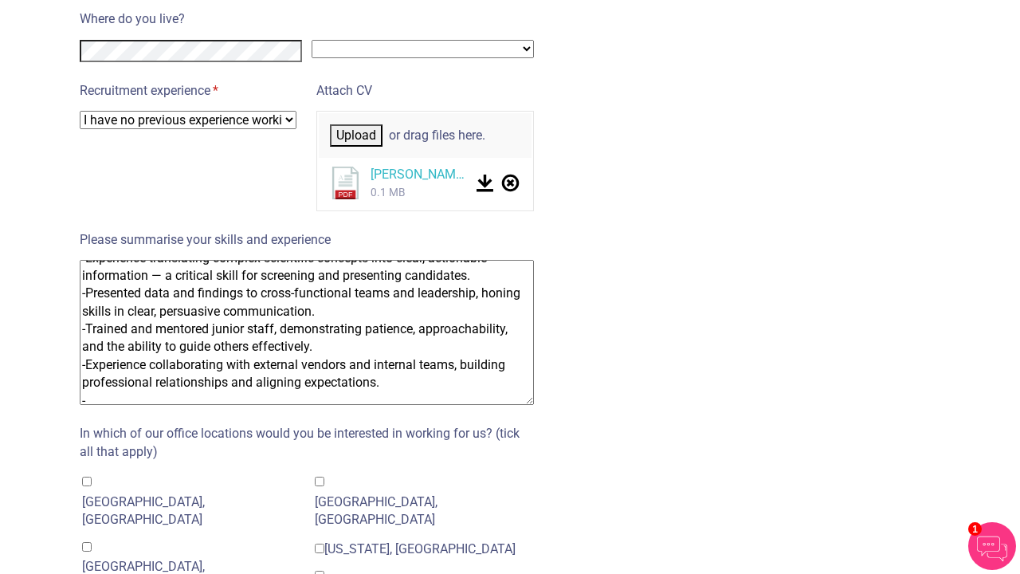
paste textarea "Skilled in balancing multiple projects in a fast-paced biotech environment, dir…"
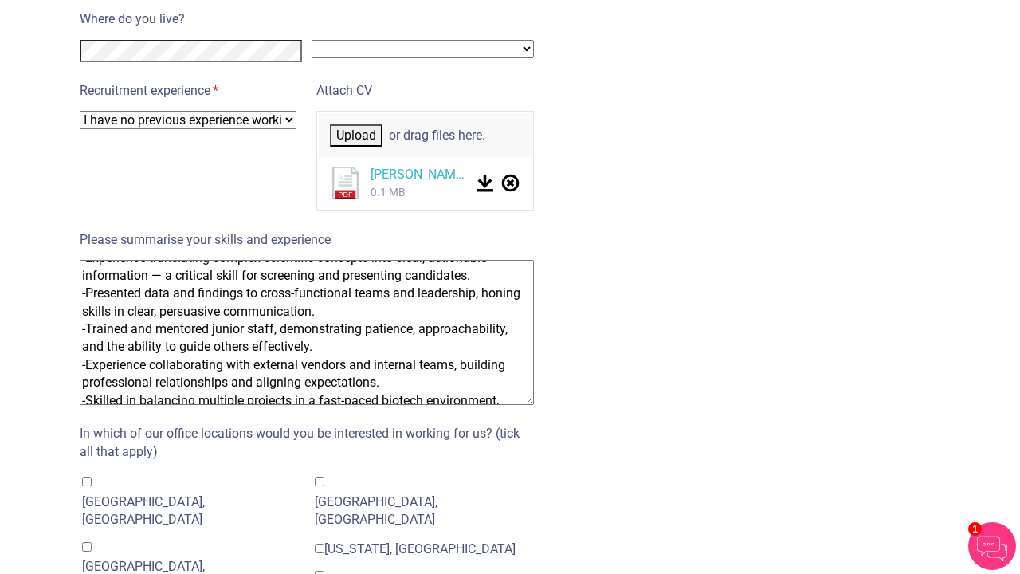
scroll to position [105, 0]
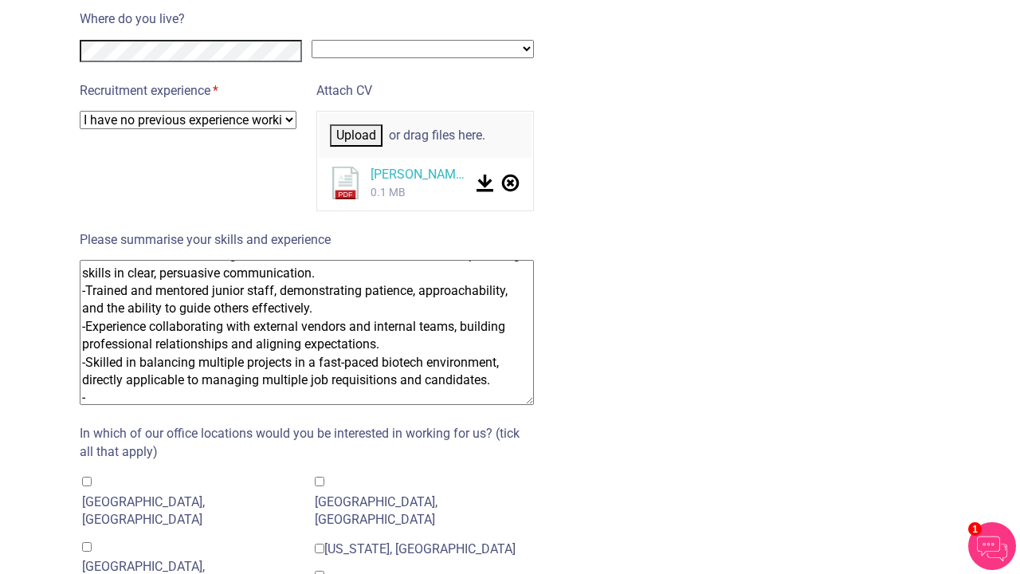
paste textarea "Applied critical thinking to troubleshoot experiments, a skill that translates …"
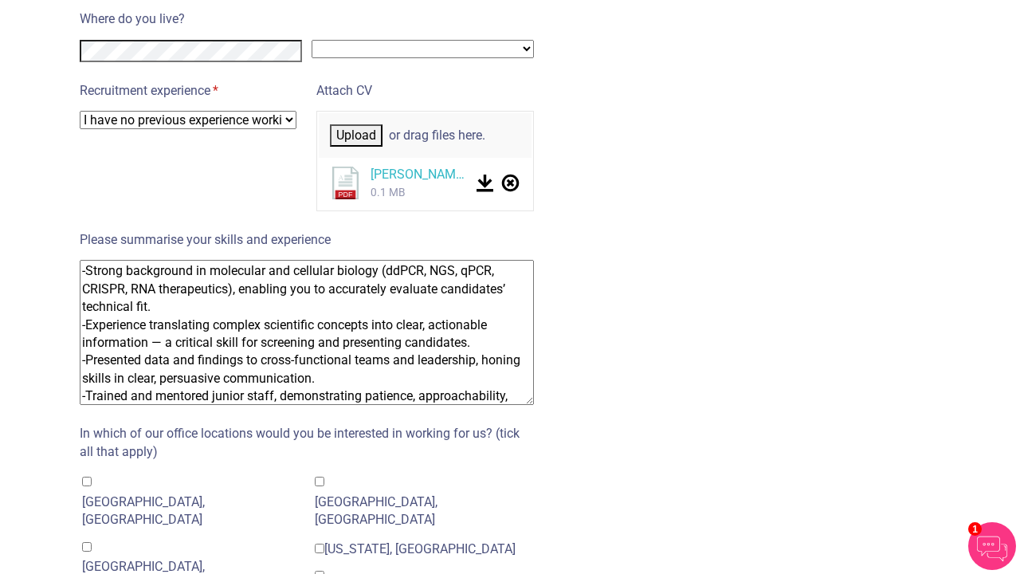
scroll to position [0, 0]
drag, startPoint x: 88, startPoint y: 249, endPoint x: 156, endPoint y: 276, distance: 73.7
click at [156, 277] on textarea "-Strong background in molecular and cellular biology (ddPCR, NGS, qPCR, CRISPR,…" at bounding box center [307, 332] width 454 height 145
paste textarea "Firsthand experience as a scientist navigating biotech career transitions, givi…"
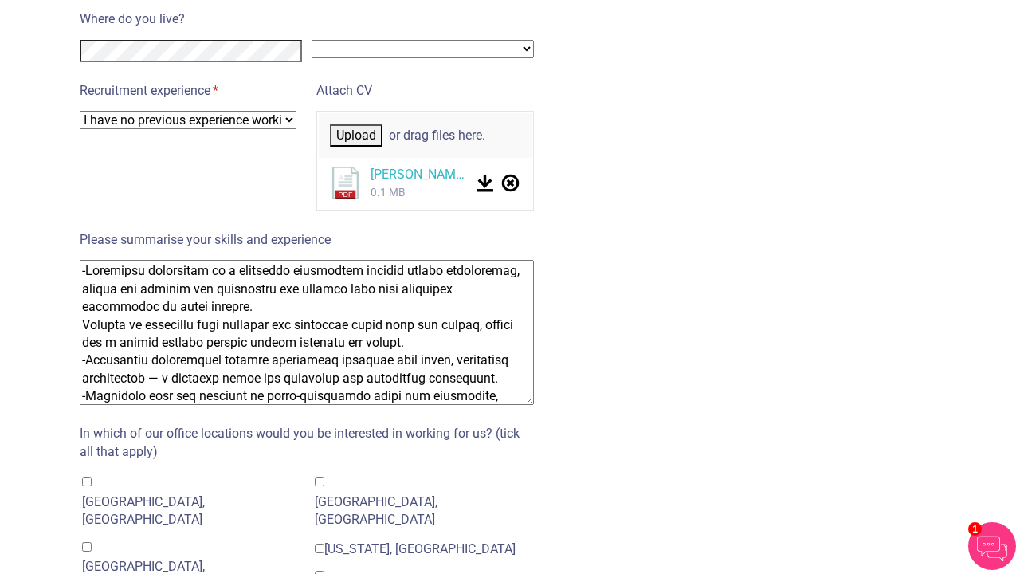
click at [82, 301] on textarea "Please summarise your skills and experience" at bounding box center [307, 332] width 454 height 145
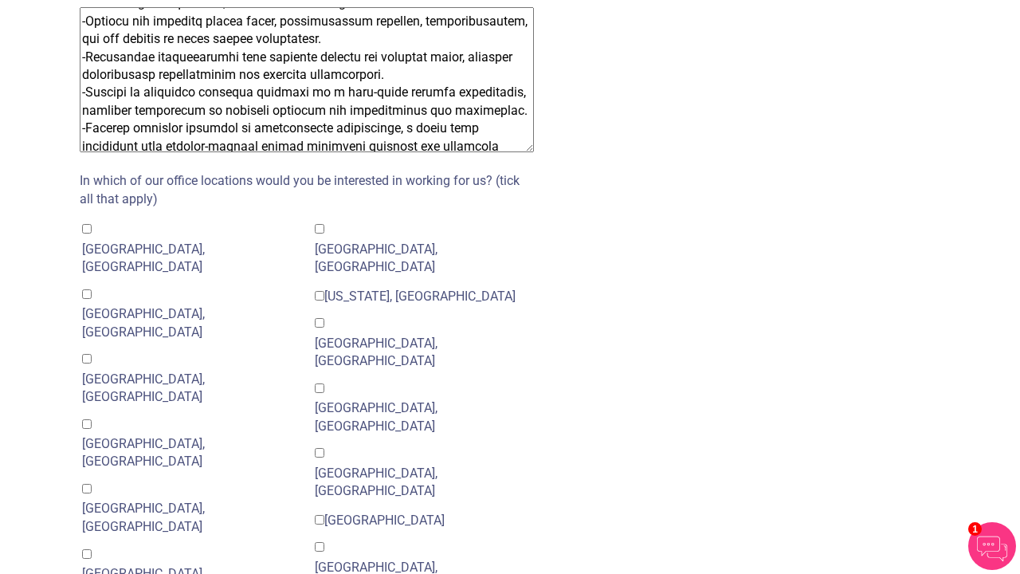
scroll to position [1209, 0]
type textarea "-Firsthand experience as a scientist navigating biotech career transitions, giv…"
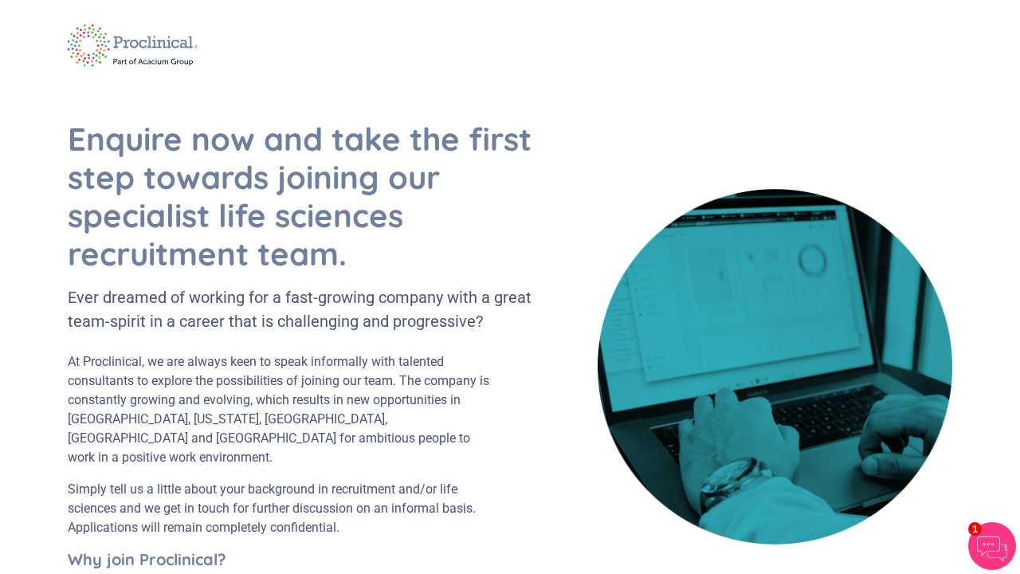
scroll to position [0, 0]
